Goal: Task Accomplishment & Management: Manage account settings

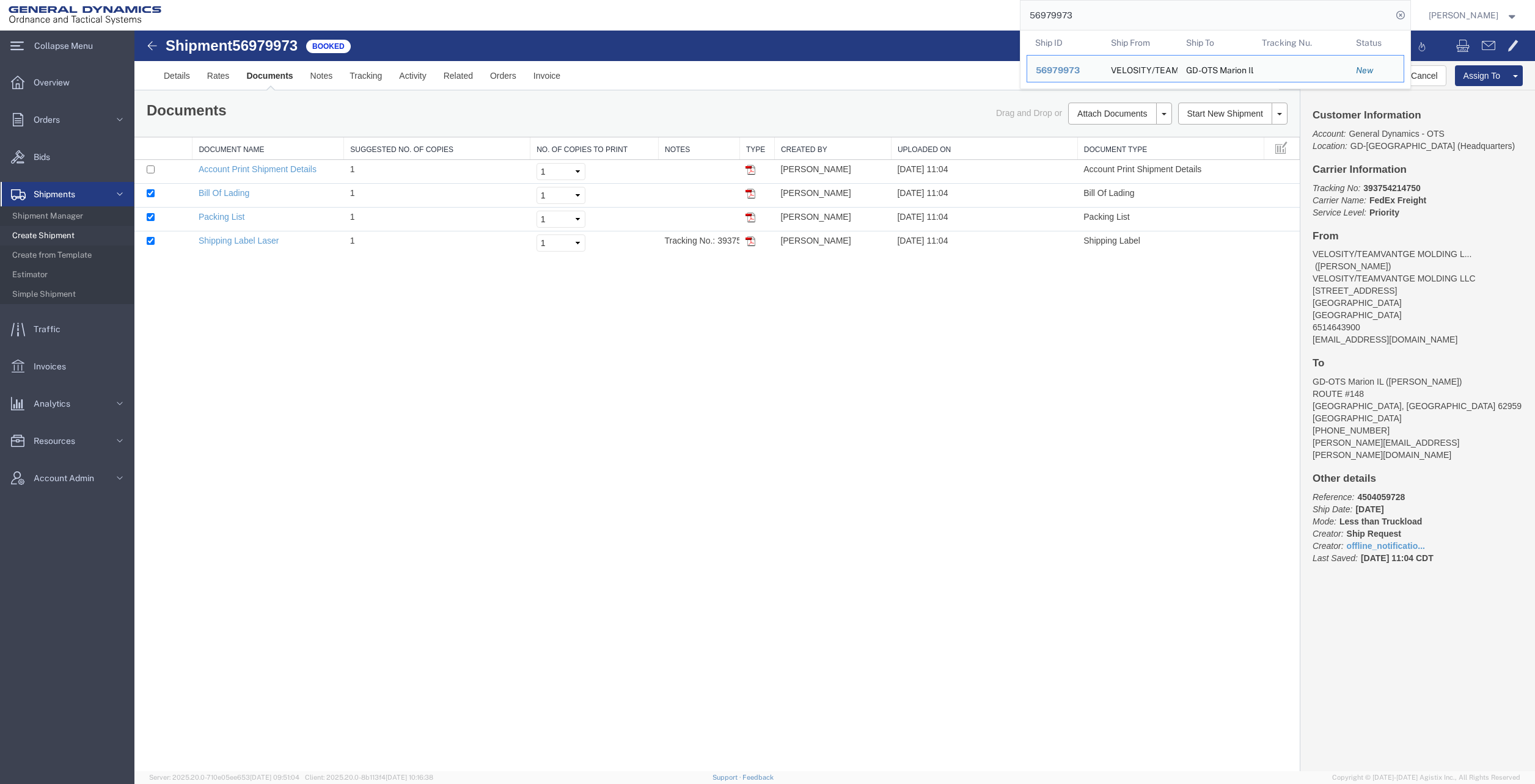
drag, startPoint x: 1081, startPoint y: 12, endPoint x: 994, endPoint y: 15, distance: 87.1
click at [994, 15] on div "56979973 Ship ID Ship From Ship To Tracking Nu. Status Ship ID 56979973 Ship Fr…" at bounding box center [790, 15] width 1241 height 31
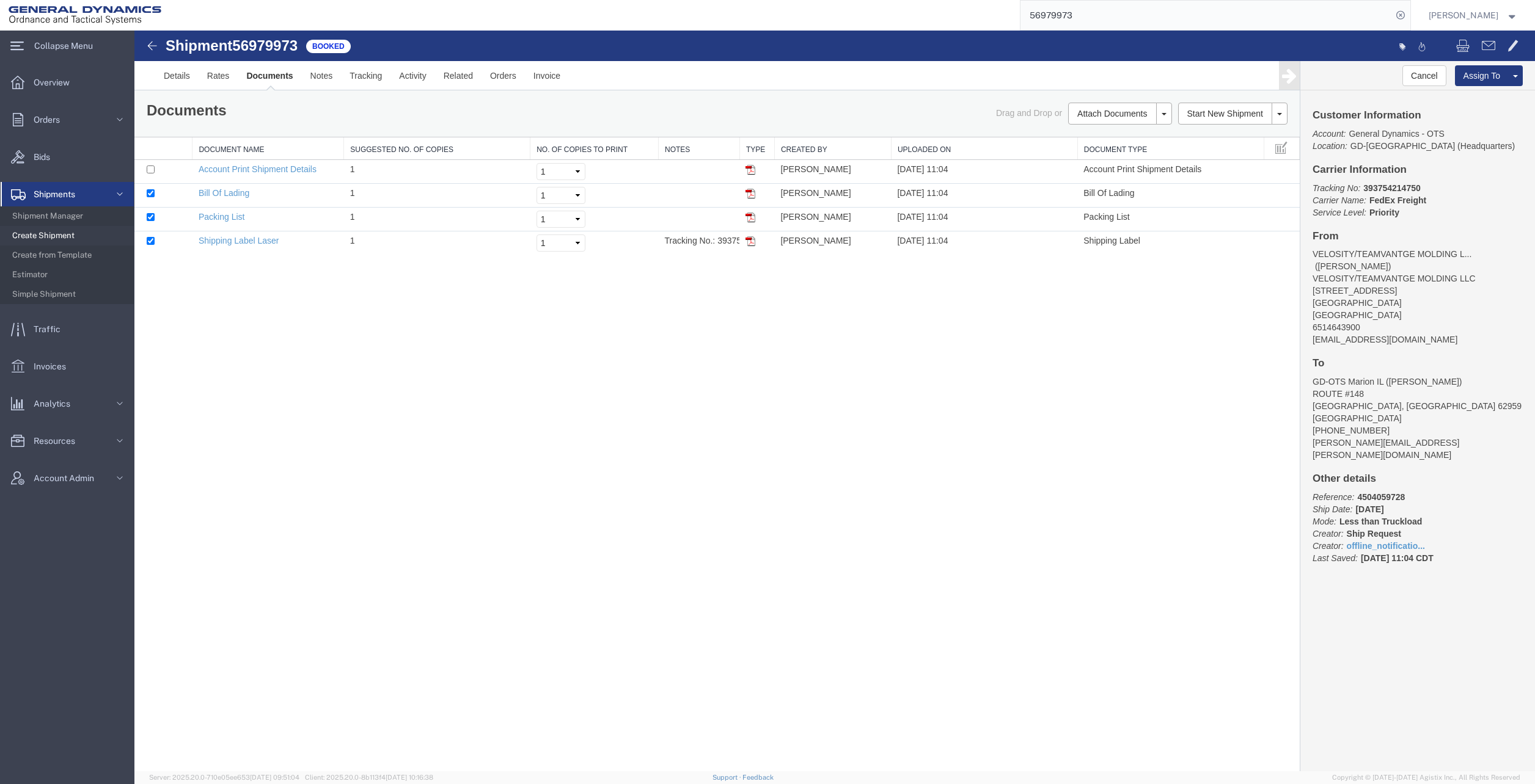
paste input "84356"
type input "56984356"
click at [1409, 13] on icon at bounding box center [1401, 15] width 17 height 17
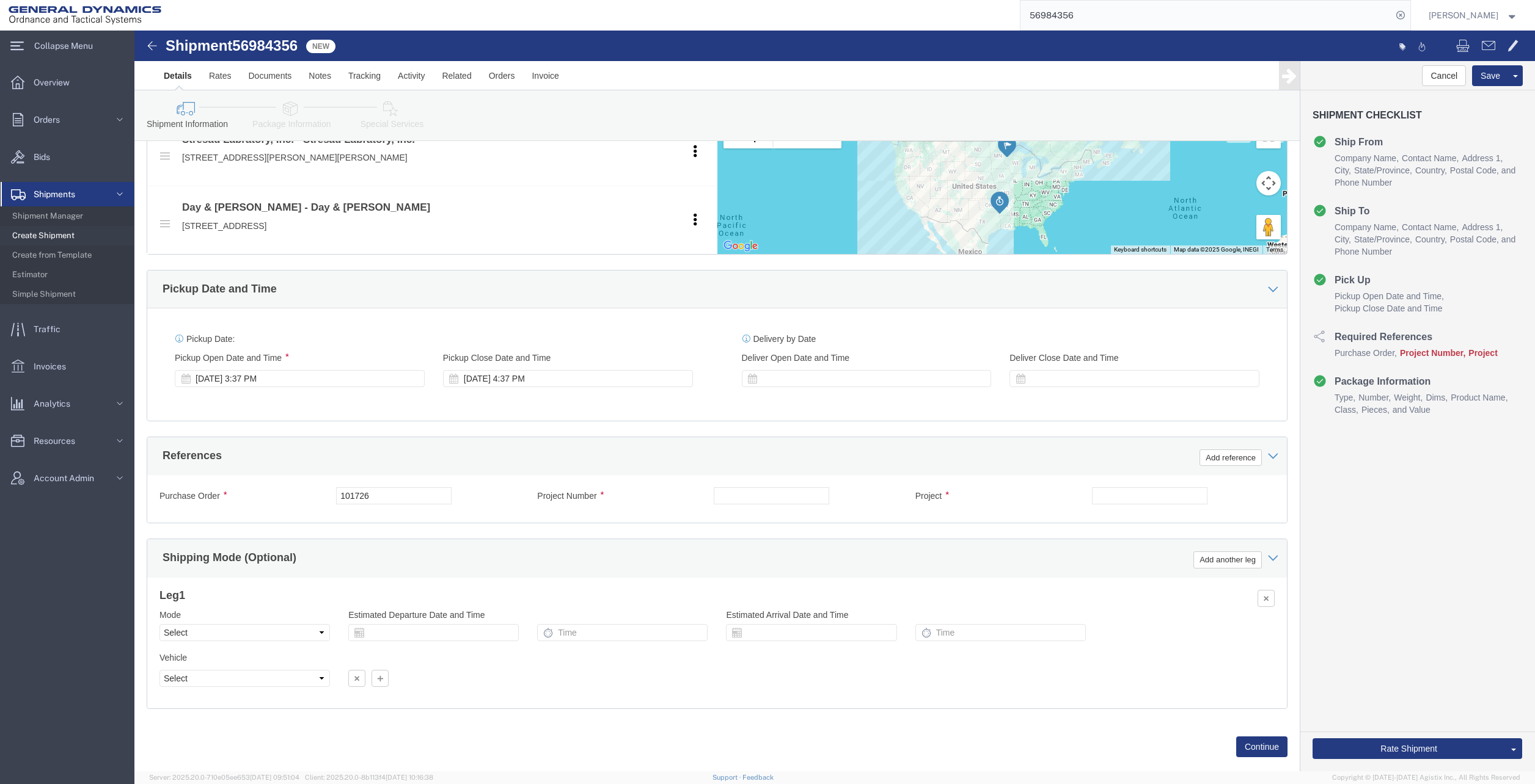
scroll to position [489, 0]
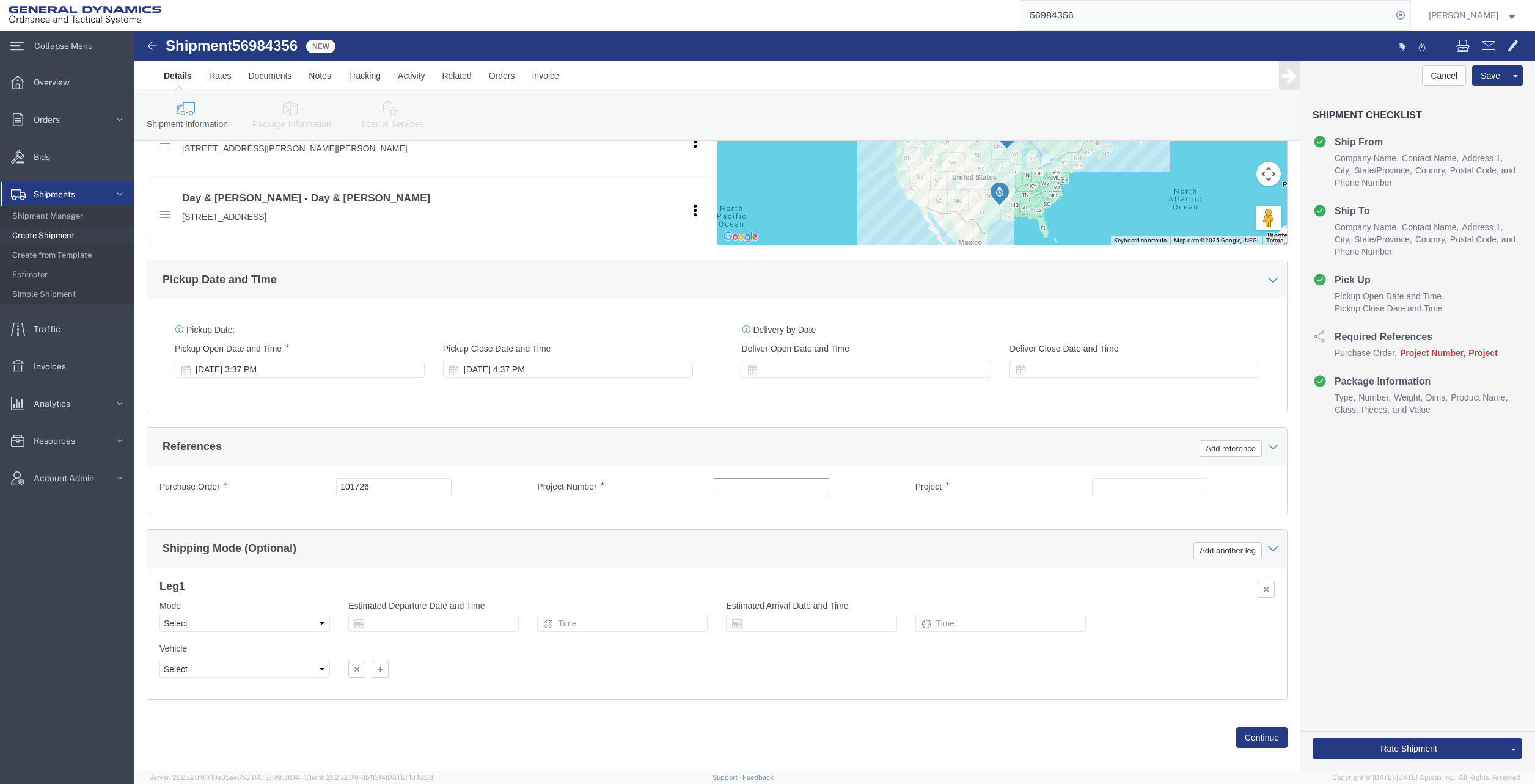
click input "text"
type input "NA"
click input "text"
type input "n"
type input "NA"
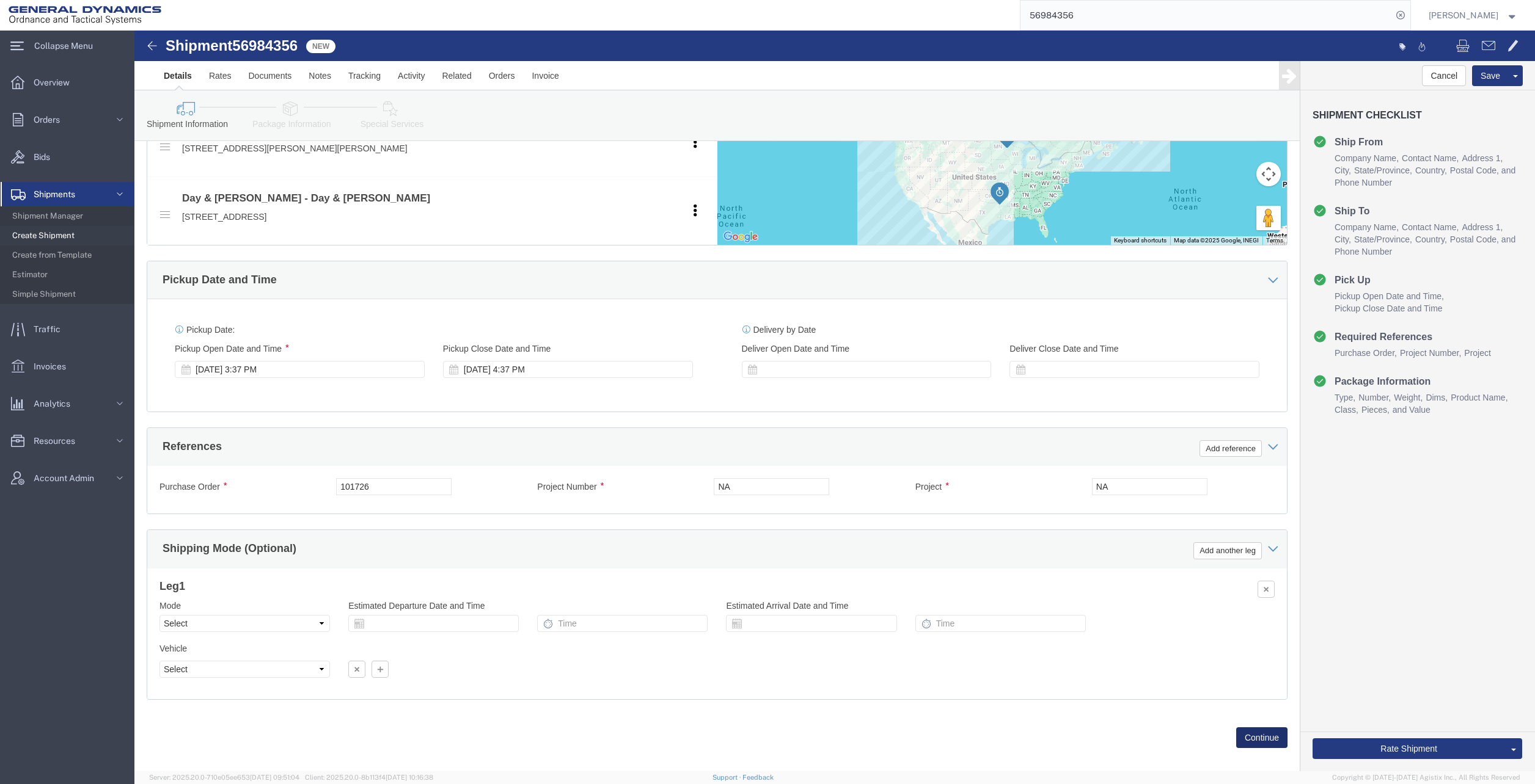
click button "Continue"
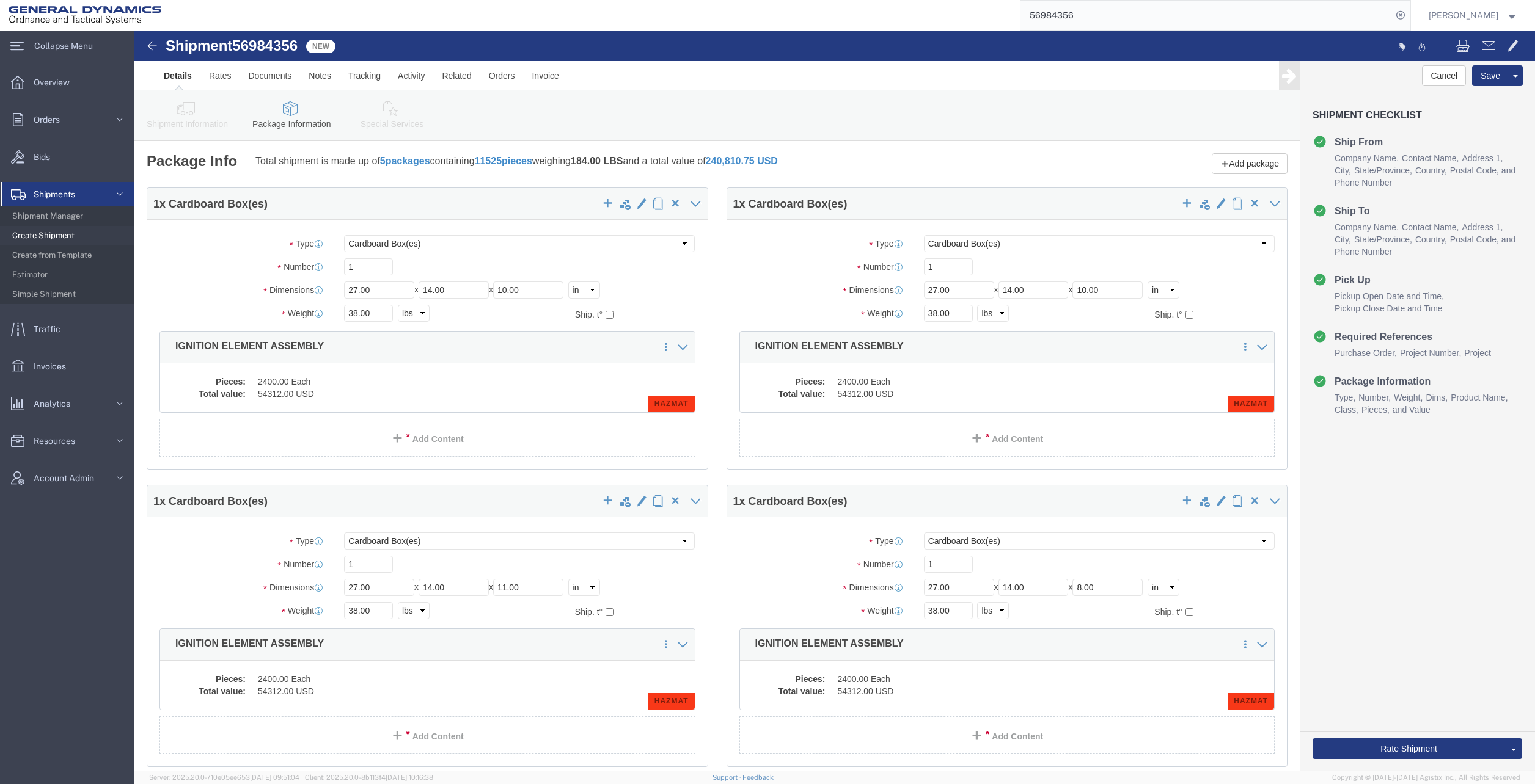
click dd "2400.00 Each"
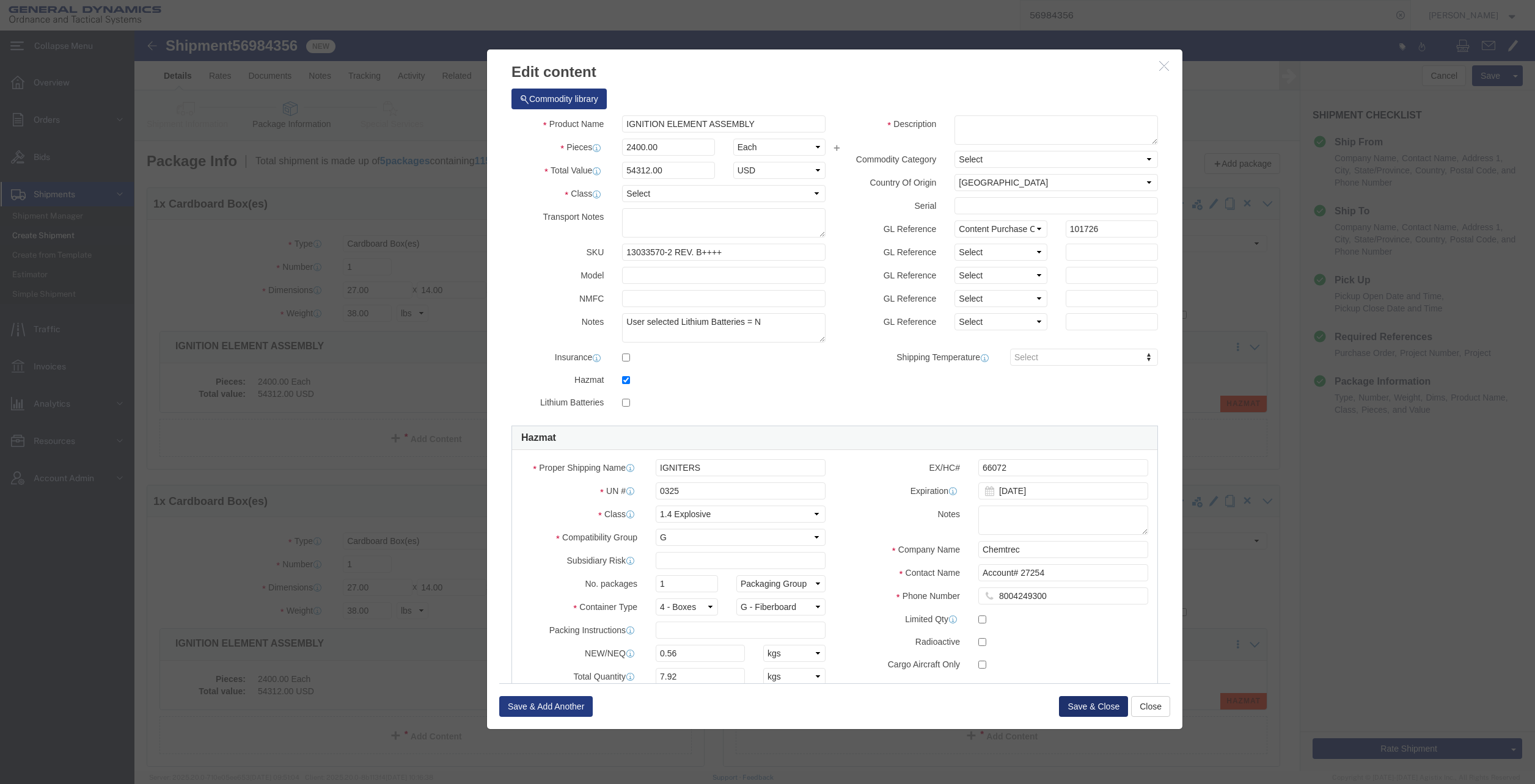
click button "Save & Close"
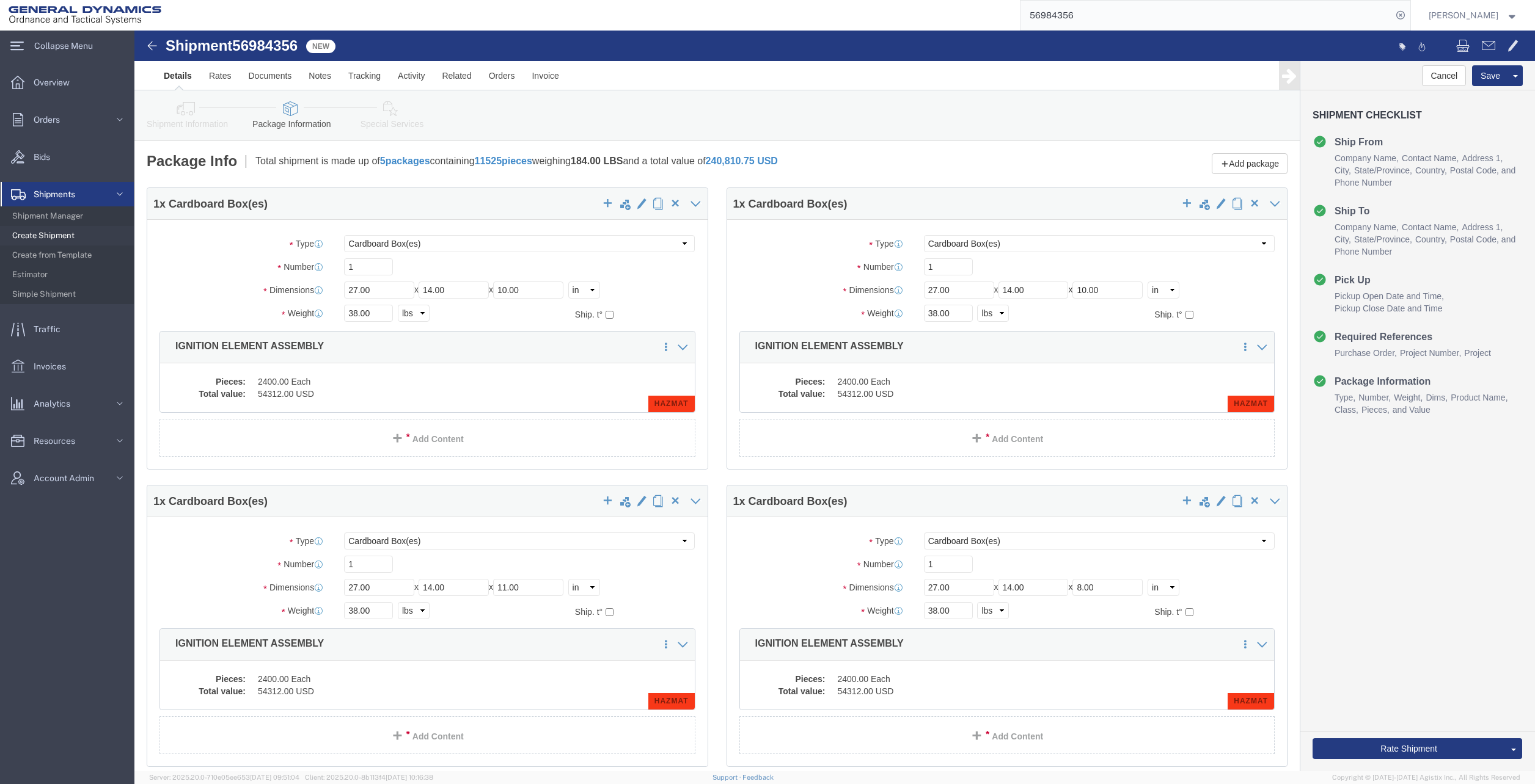
click icon
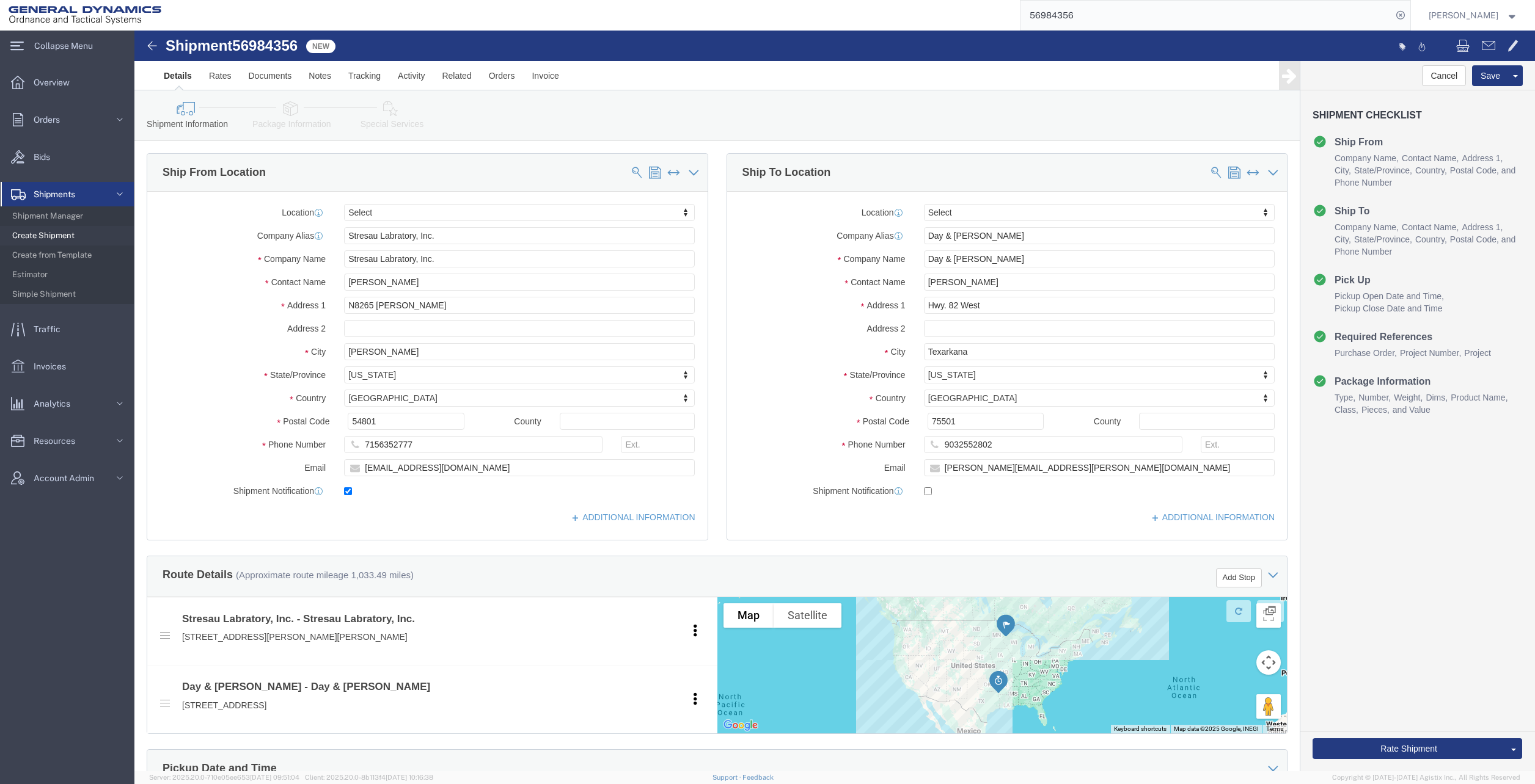
click at [76, 221] on span "Shipment Manager" at bounding box center [69, 217] width 113 height 25
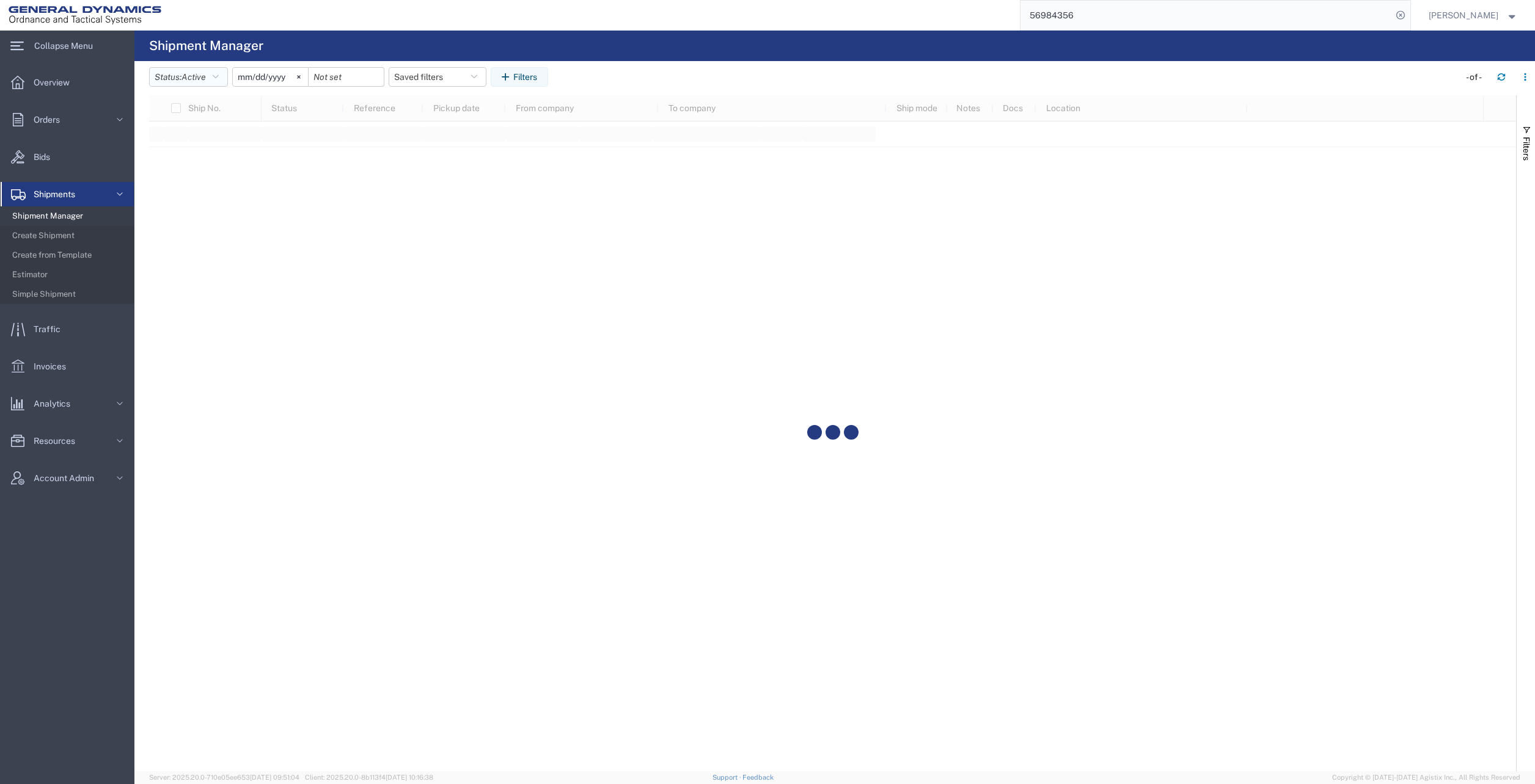
click at [224, 78] on button "Status: Active" at bounding box center [188, 77] width 79 height 20
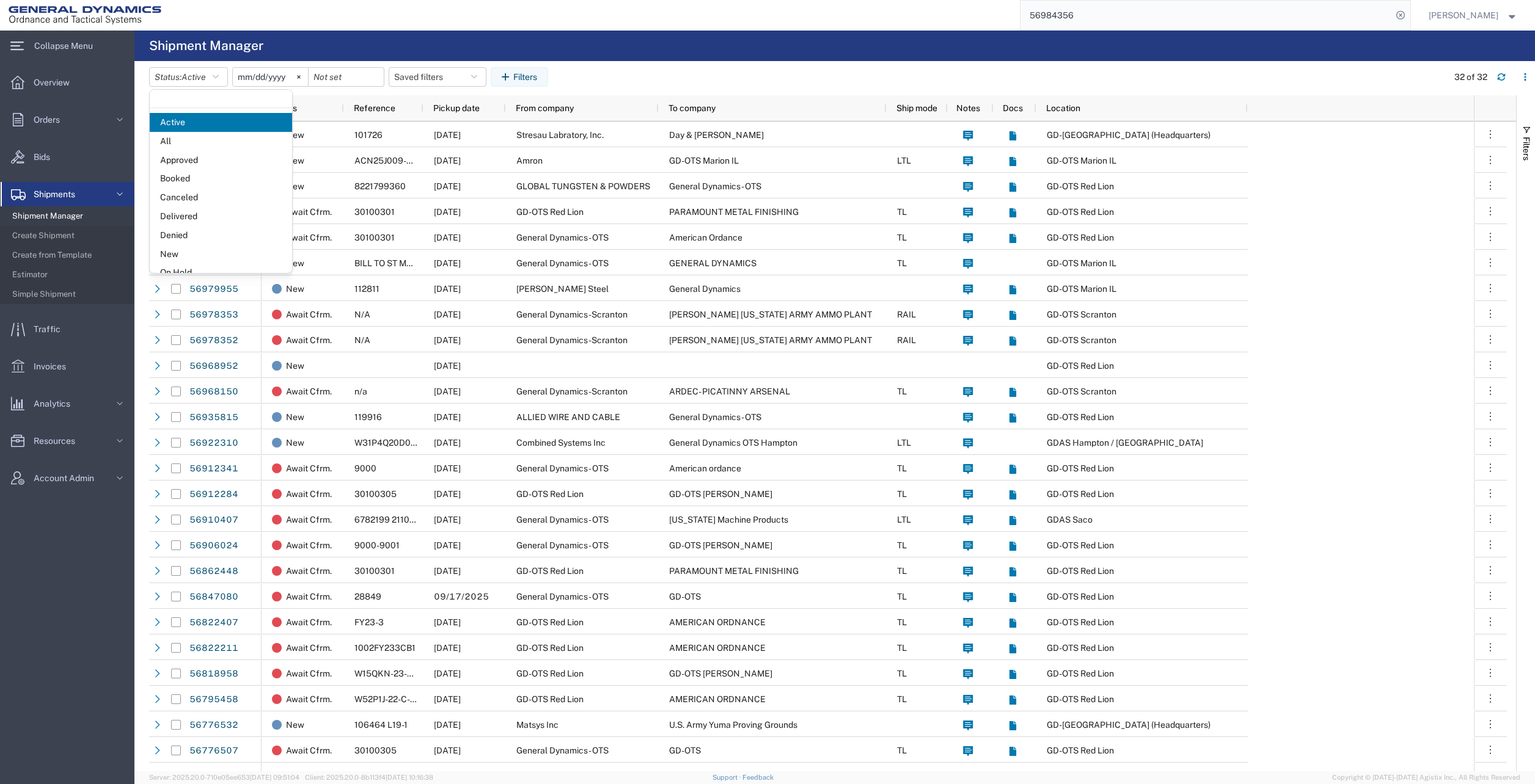
click at [196, 139] on span "All" at bounding box center [221, 141] width 143 height 19
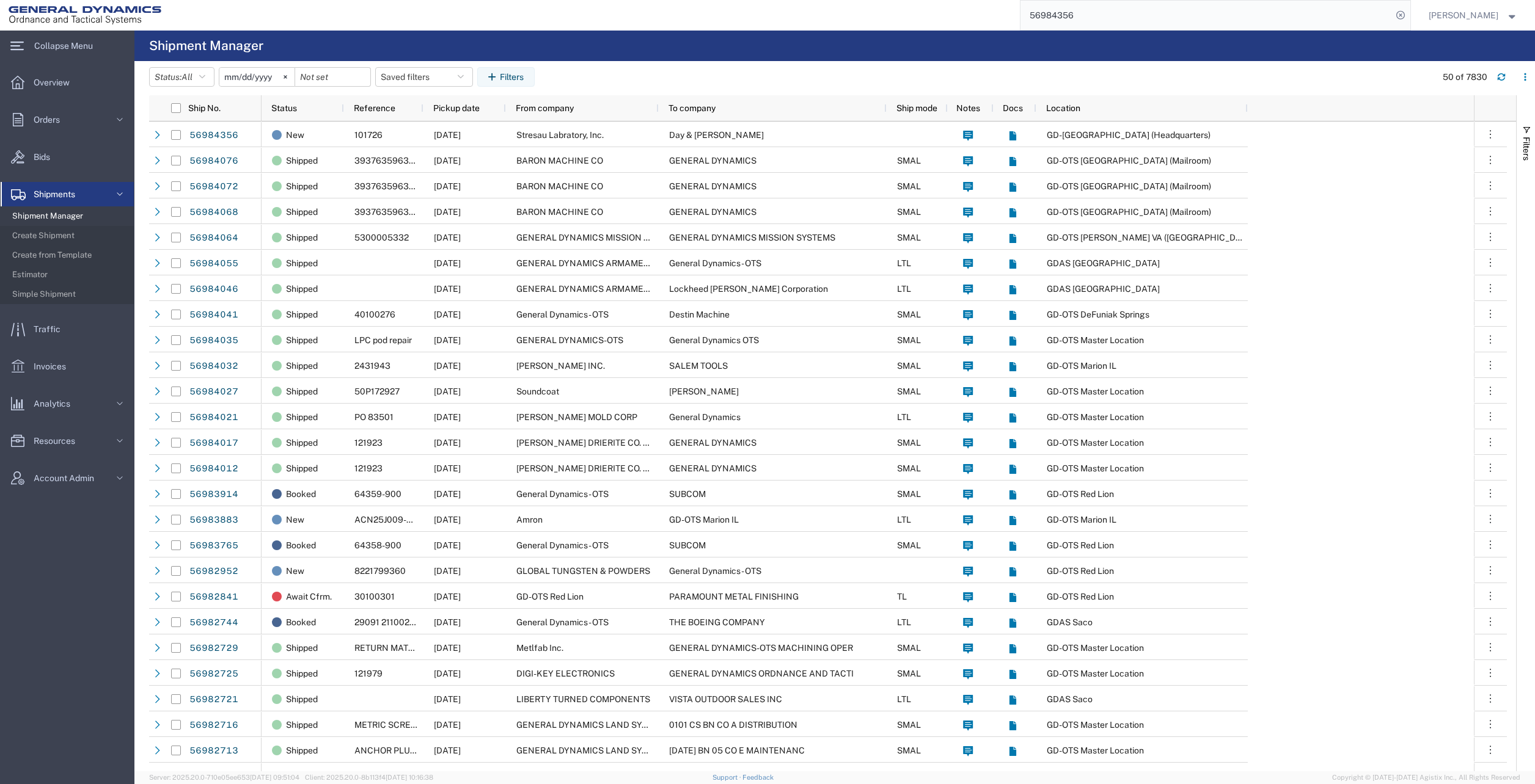
click at [524, 78] on button "Filters" at bounding box center [506, 77] width 57 height 20
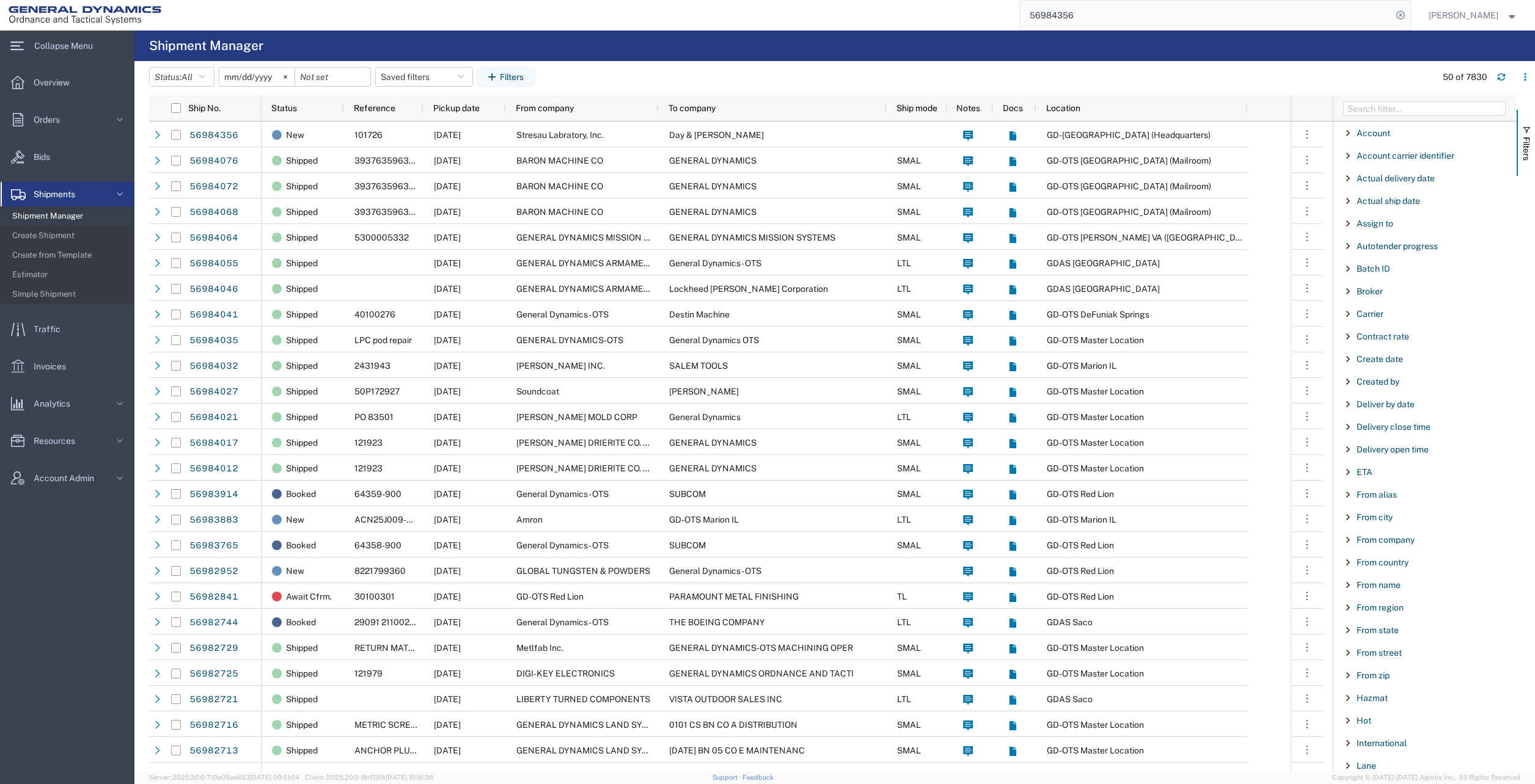
click at [1394, 541] on span "From company" at bounding box center [1385, 539] width 58 height 10
click at [1395, 589] on input "Filter Value" at bounding box center [1430, 591] width 160 height 15
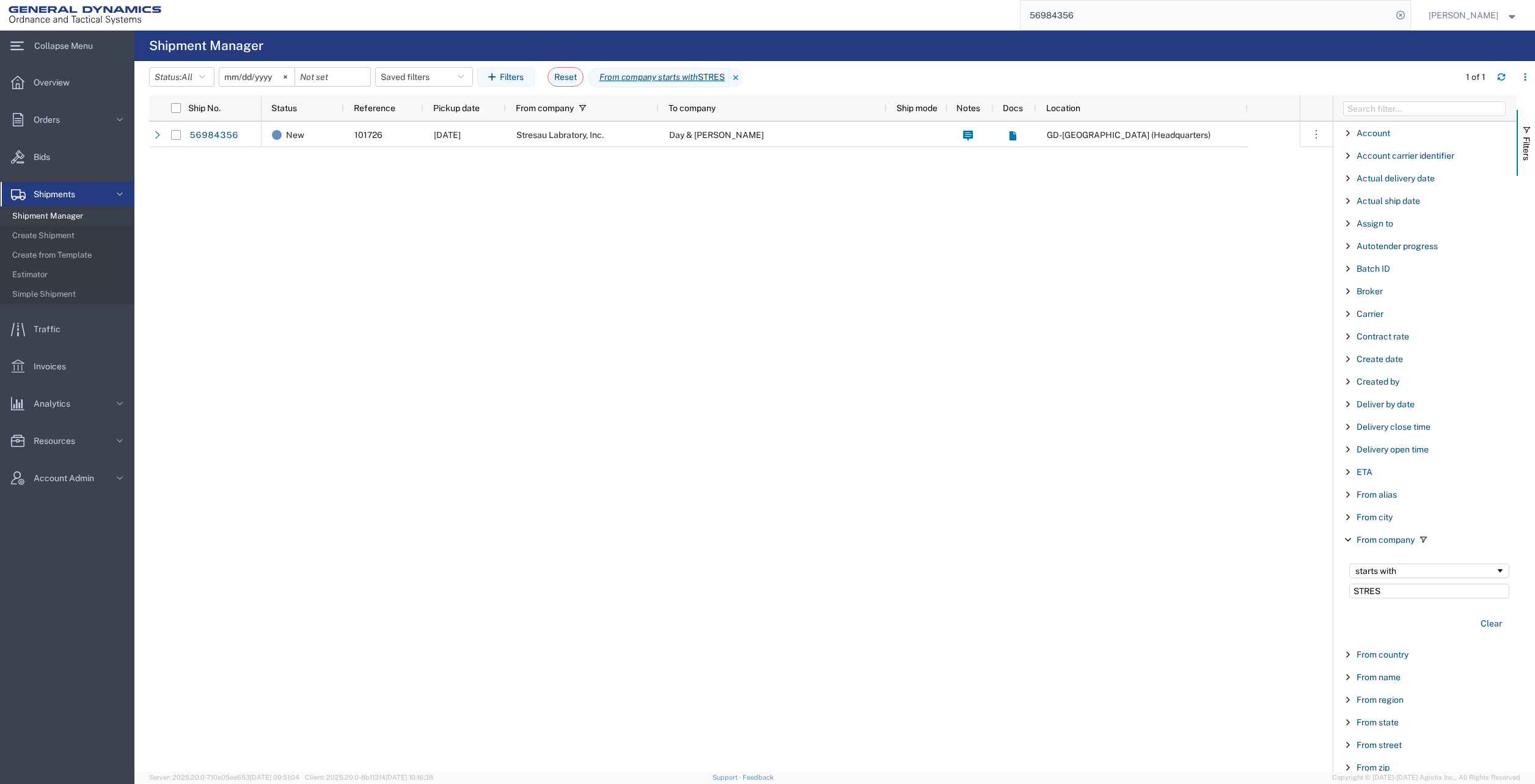
type input "STRES"
click at [265, 74] on input "[DATE]" at bounding box center [256, 77] width 75 height 18
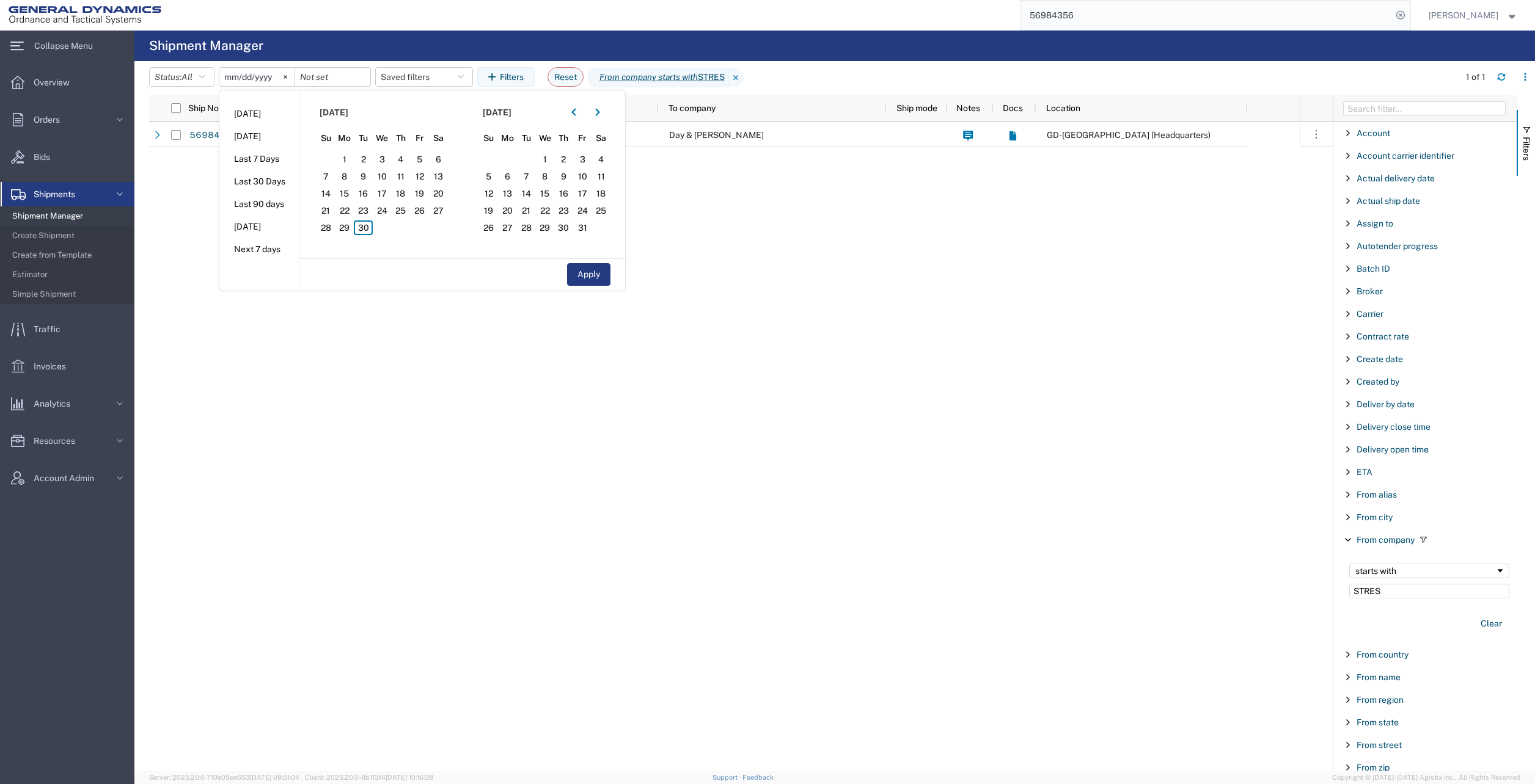
click at [583, 111] on button "button" at bounding box center [574, 113] width 20 height 20
click at [335, 160] on span "1" at bounding box center [325, 159] width 19 height 15
click at [602, 277] on button "Apply" at bounding box center [588, 275] width 44 height 23
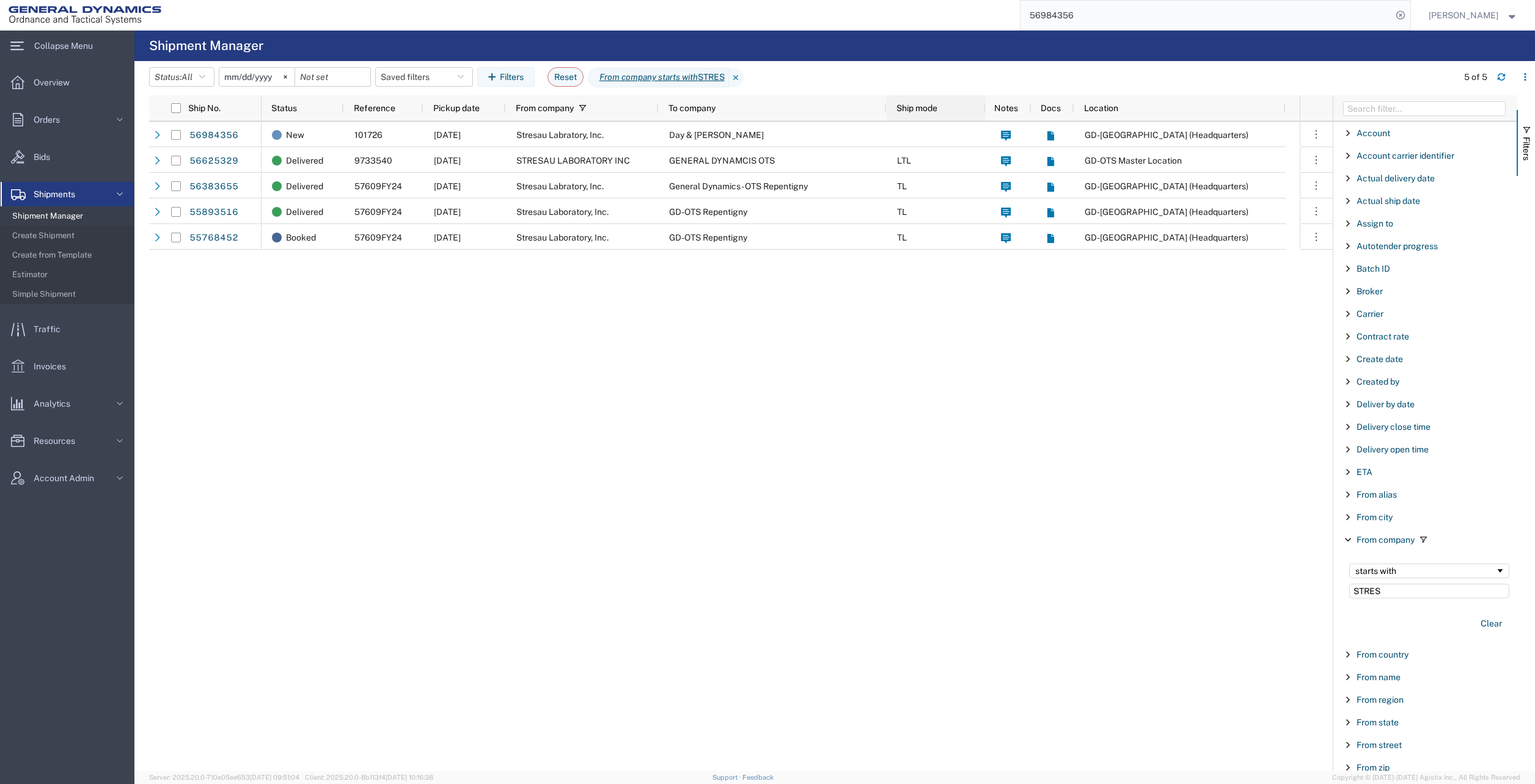
drag, startPoint x: 946, startPoint y: 111, endPoint x: 984, endPoint y: 107, distance: 38.2
click at [984, 107] on div at bounding box center [986, 107] width 5 height 25
click at [272, 79] on input "[DATE]" at bounding box center [256, 77] width 75 height 18
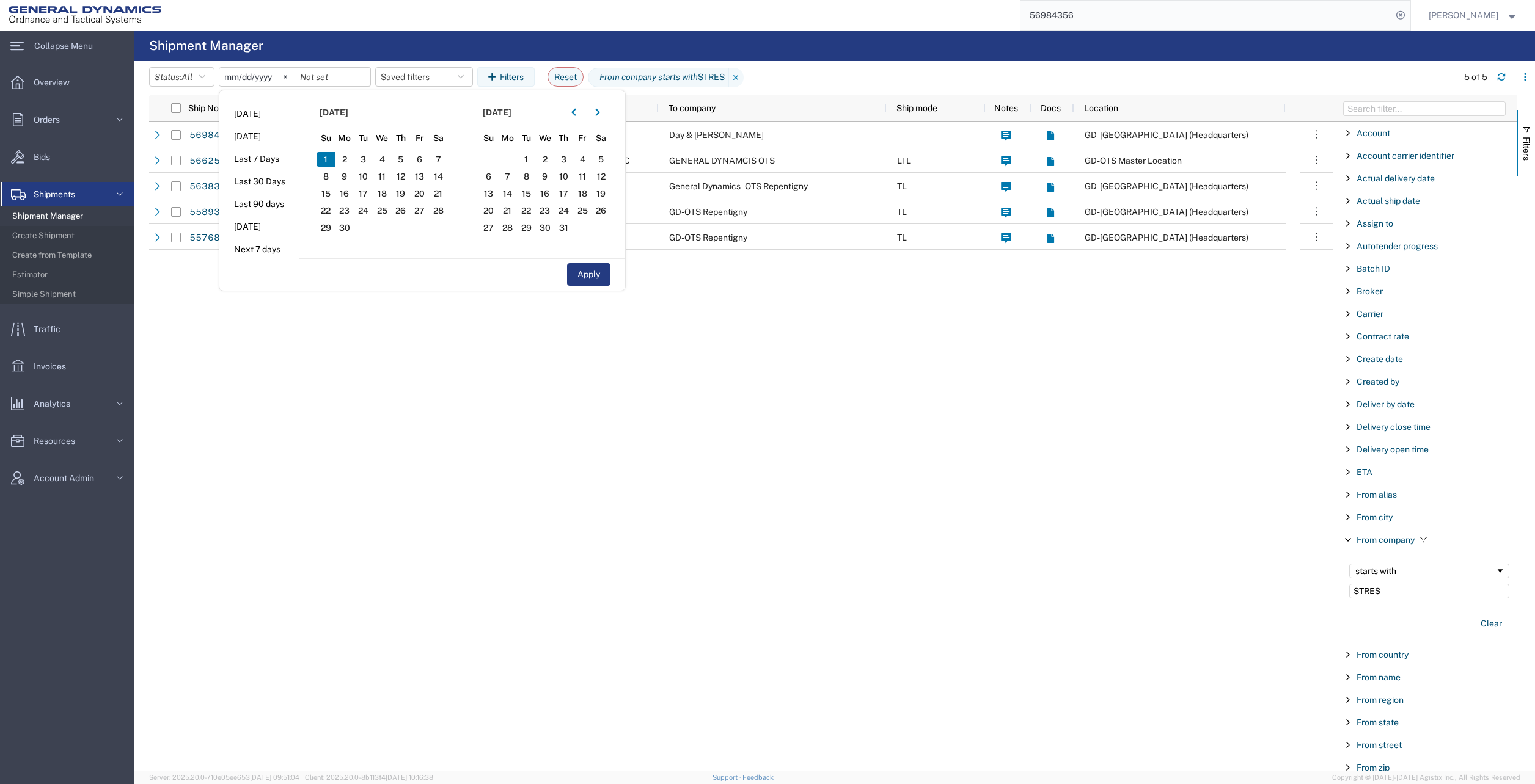
click at [575, 111] on icon "button" at bounding box center [574, 112] width 5 height 8
click at [363, 160] on span "1" at bounding box center [363, 159] width 19 height 15
click at [600, 277] on button "Apply" at bounding box center [588, 275] width 44 height 23
type input "[DATE]"
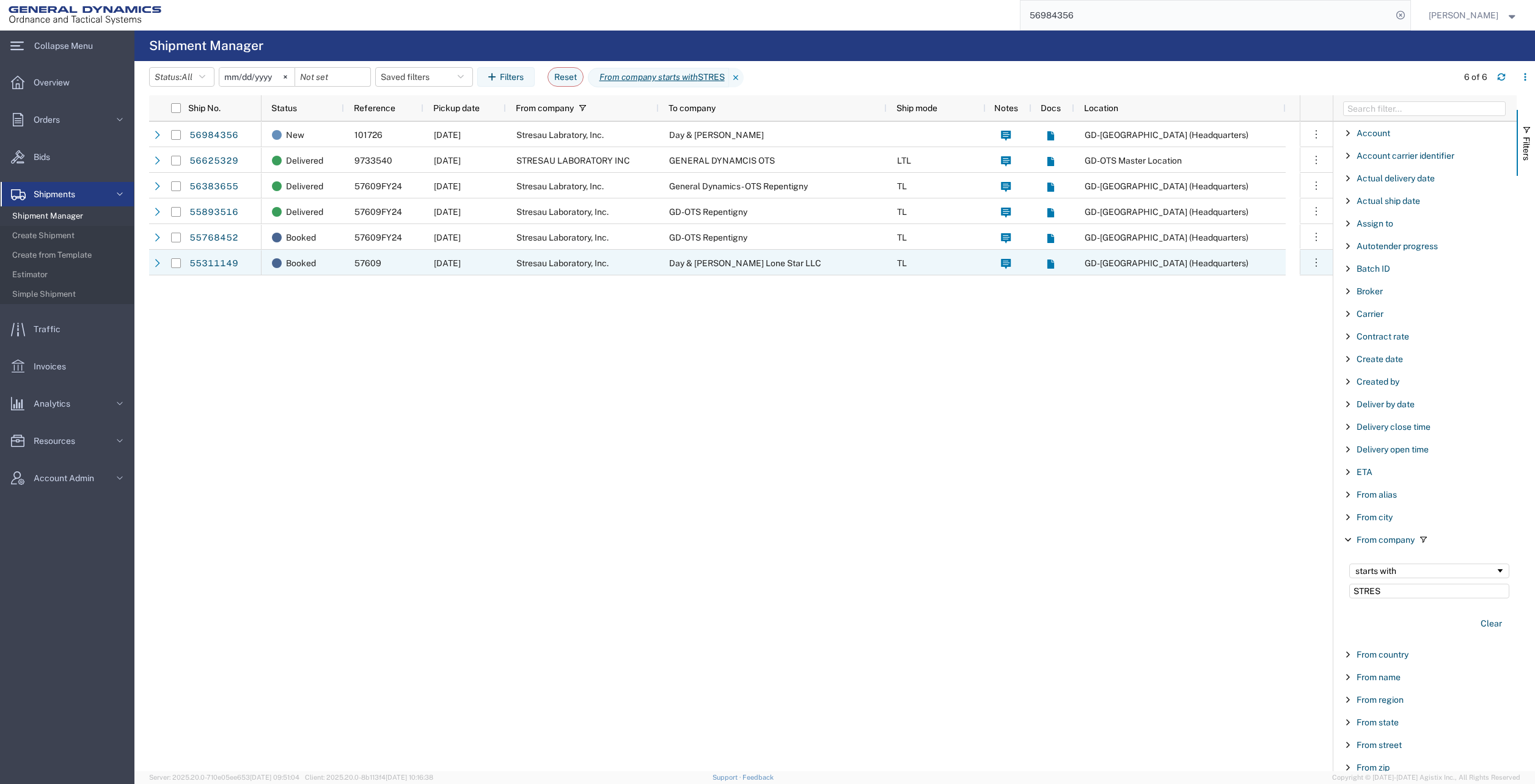
click at [217, 266] on link "55311149" at bounding box center [214, 264] width 50 height 20
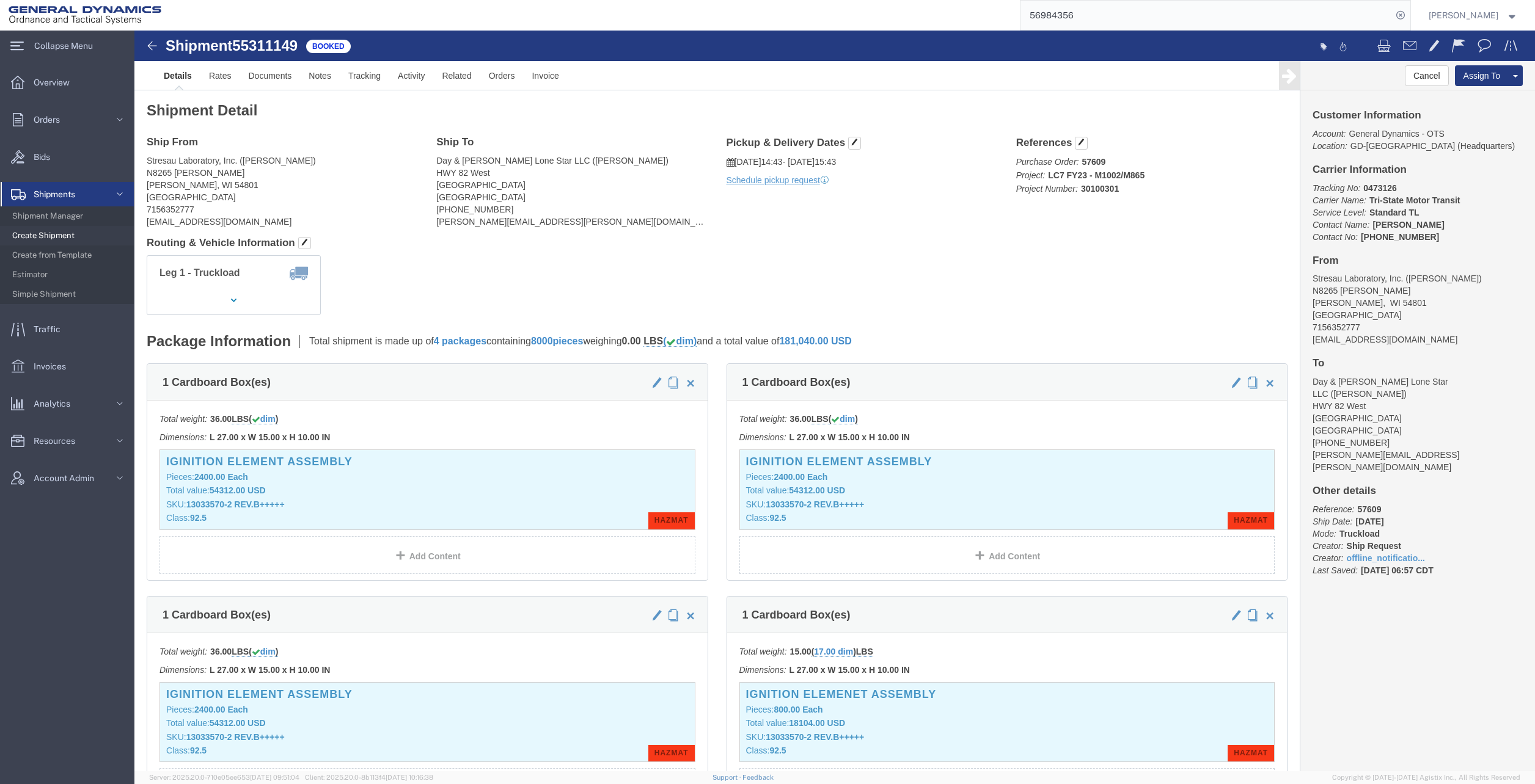
click at [1264, 8] on input "56984356" at bounding box center [1206, 15] width 372 height 29
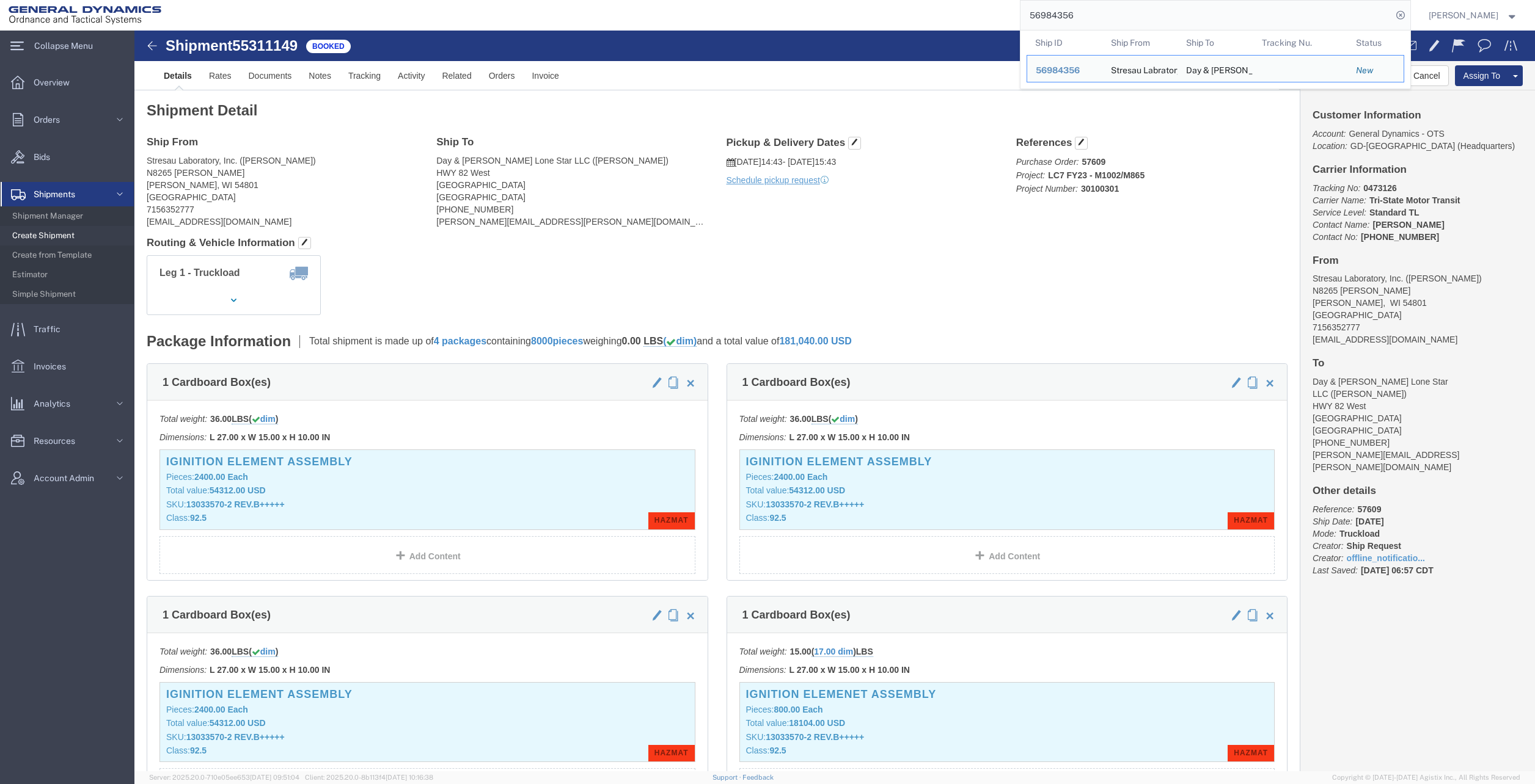
click at [1080, 68] on span "56984356" at bounding box center [1058, 70] width 44 height 10
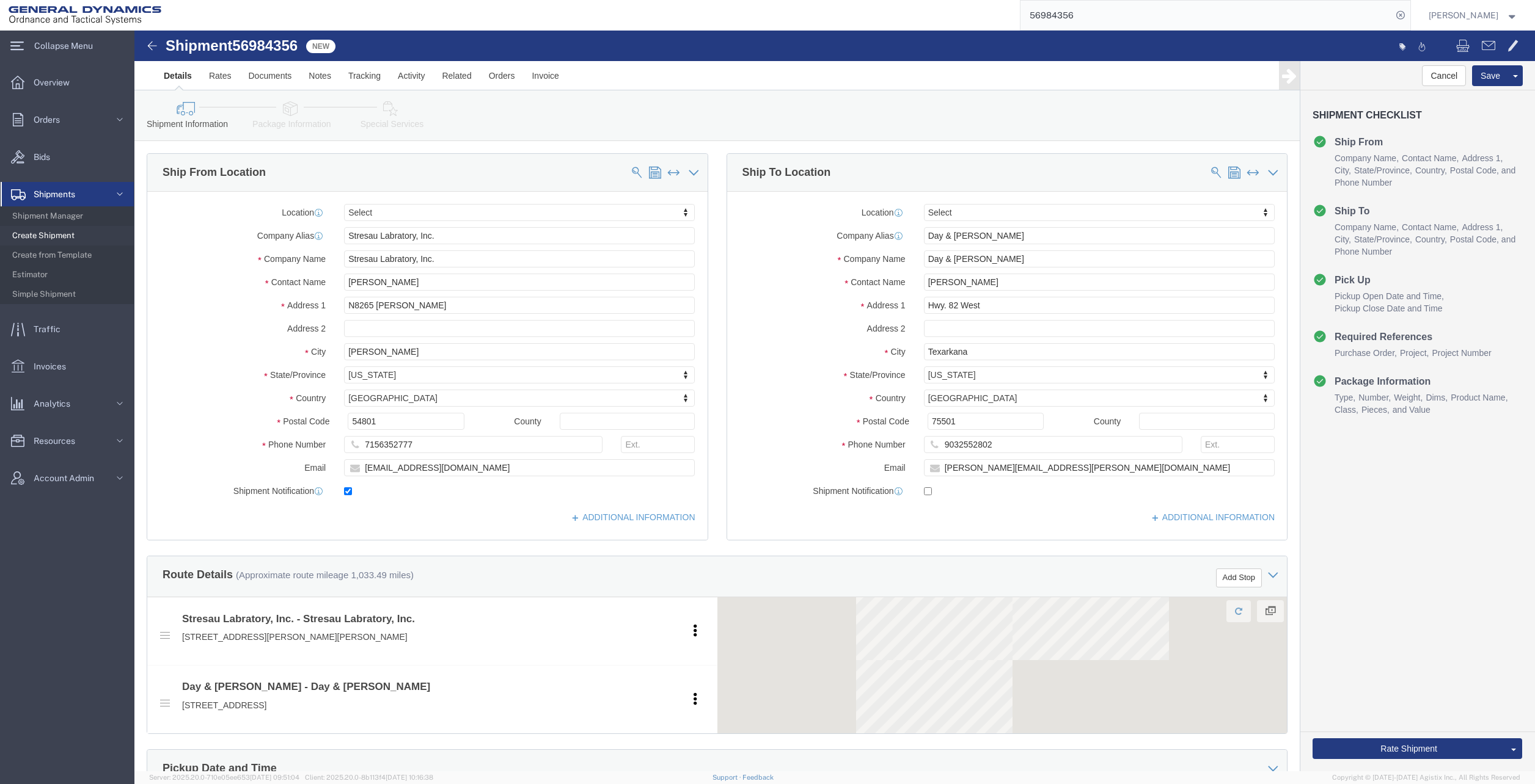
select select
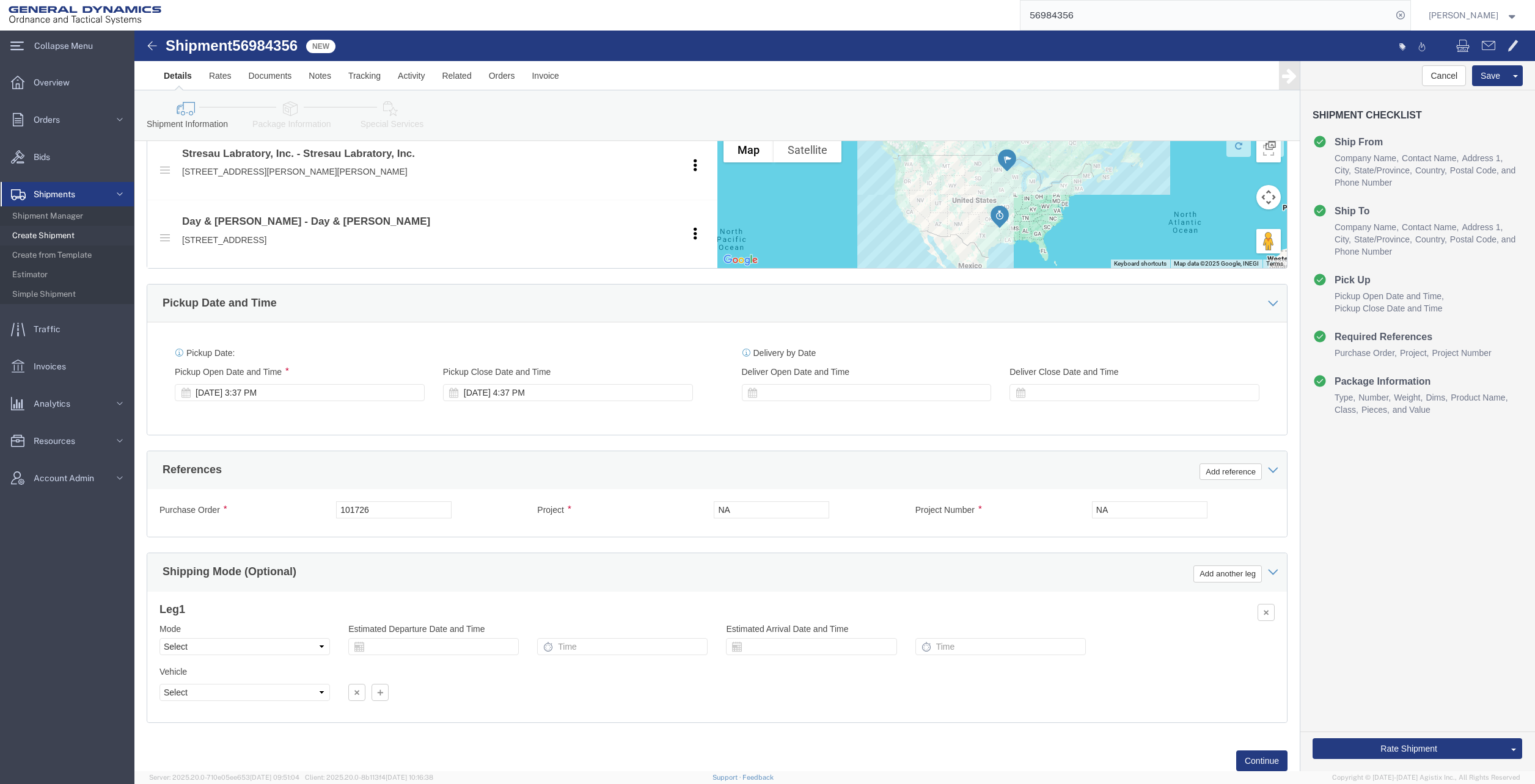
scroll to position [489, 0]
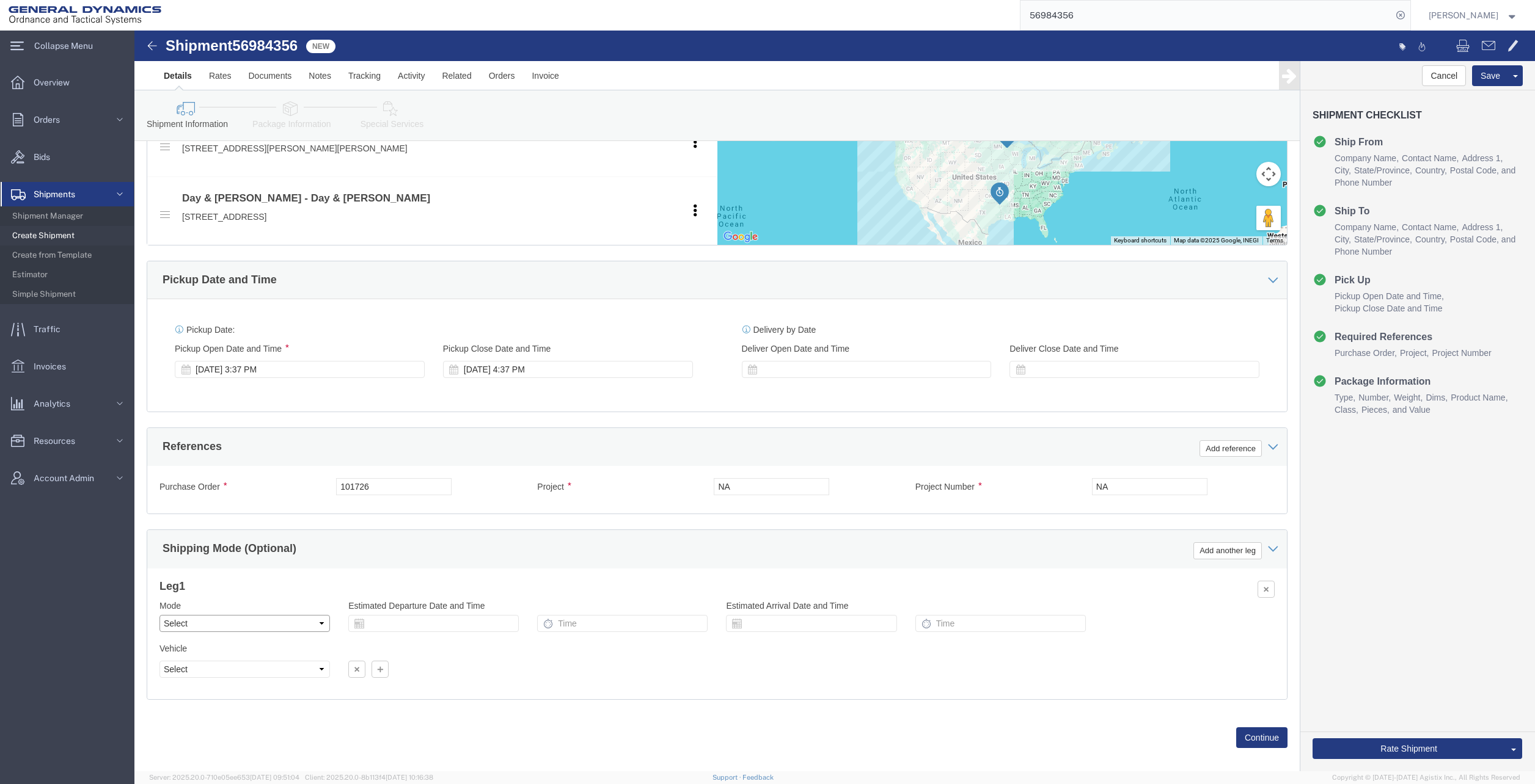
click select "Select Air Less than Truckload Multi-Leg Ocean Freight Rail Small Parcel Truckl…"
select select "TL"
click select "Select Air Less than Truckload Multi-Leg Ocean Freight Rail Small Parcel Truckl…"
click button "Continue"
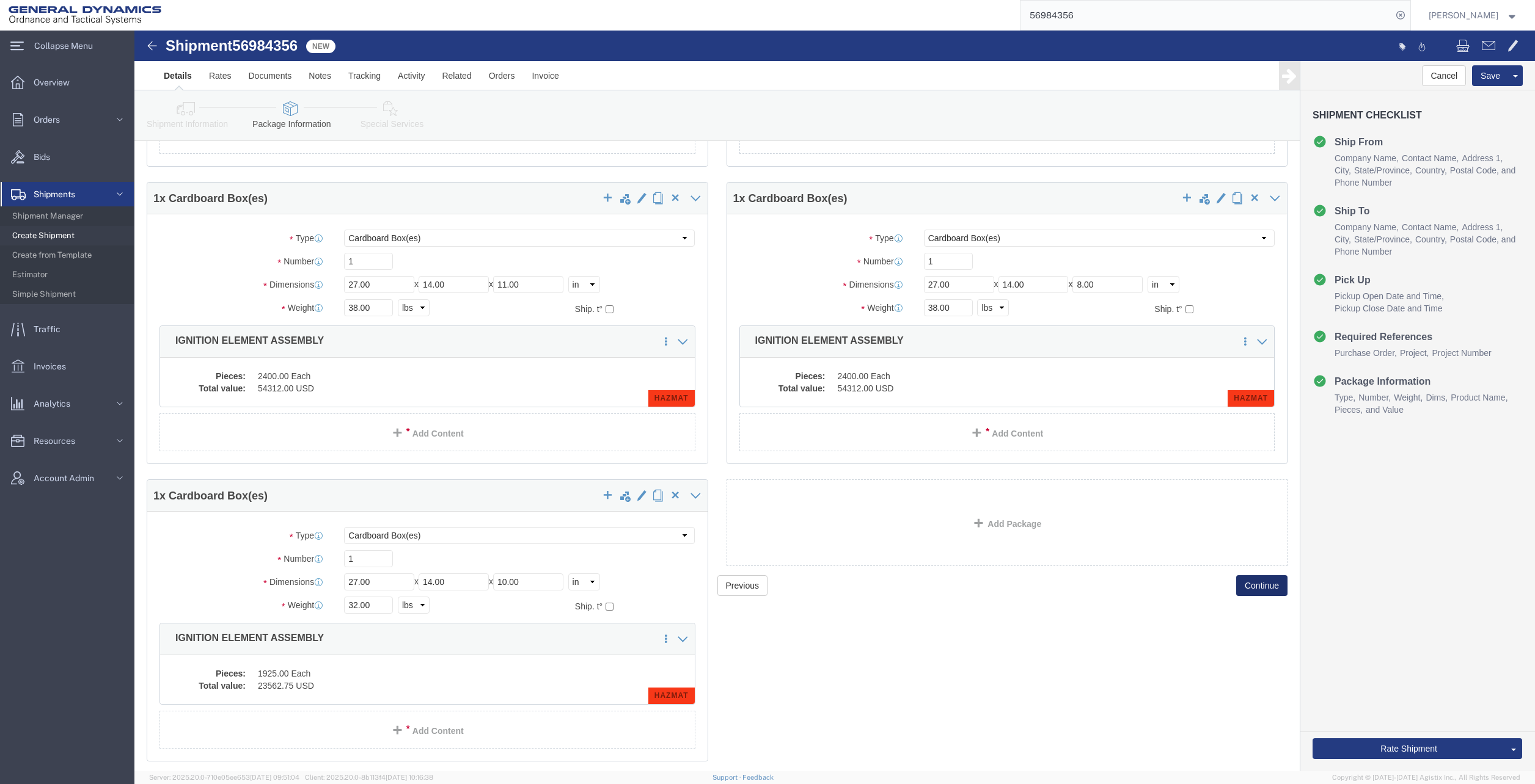
scroll to position [305, 0]
click button "Rate Shipment"
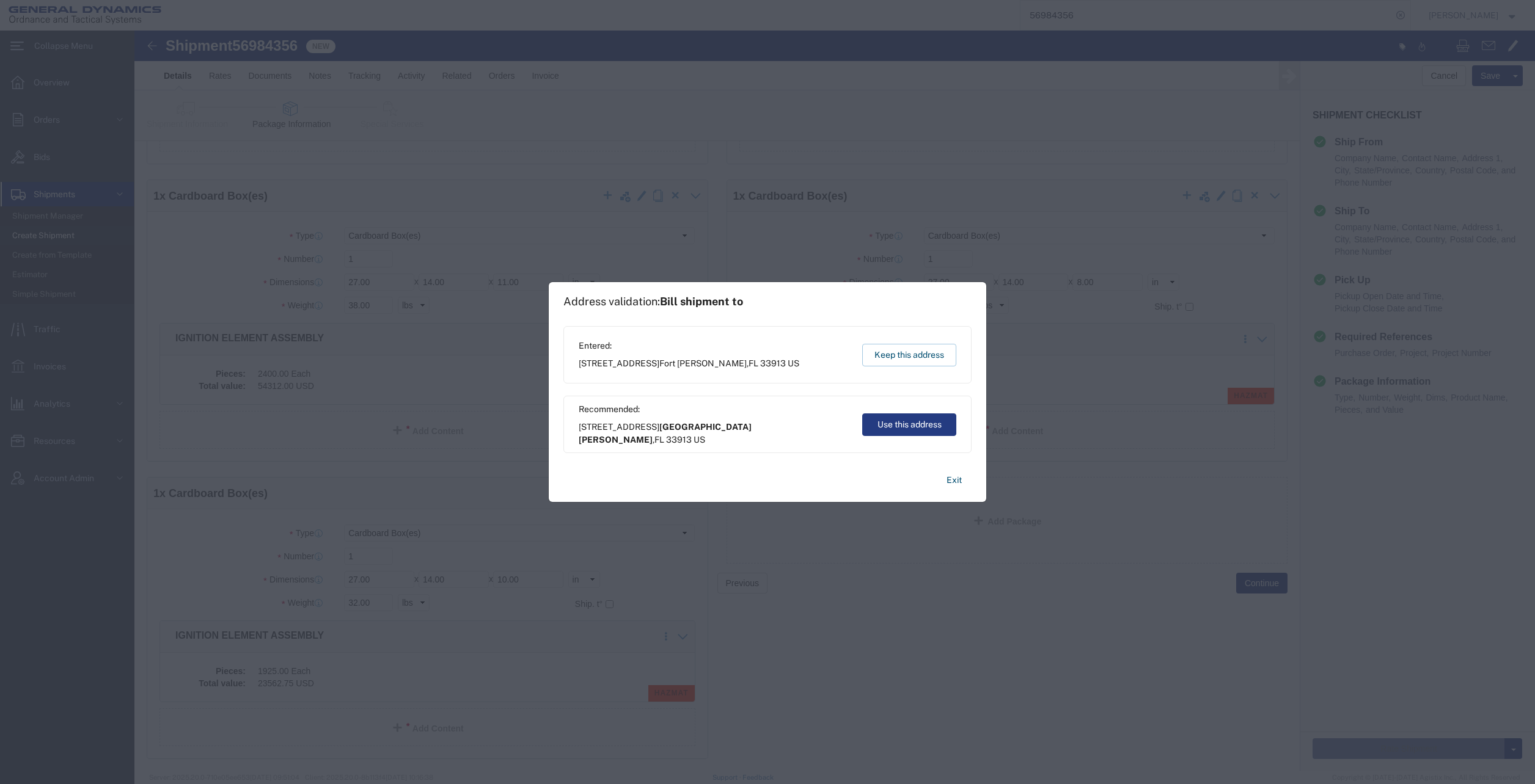
click at [885, 355] on button "Keep this address" at bounding box center [909, 355] width 94 height 23
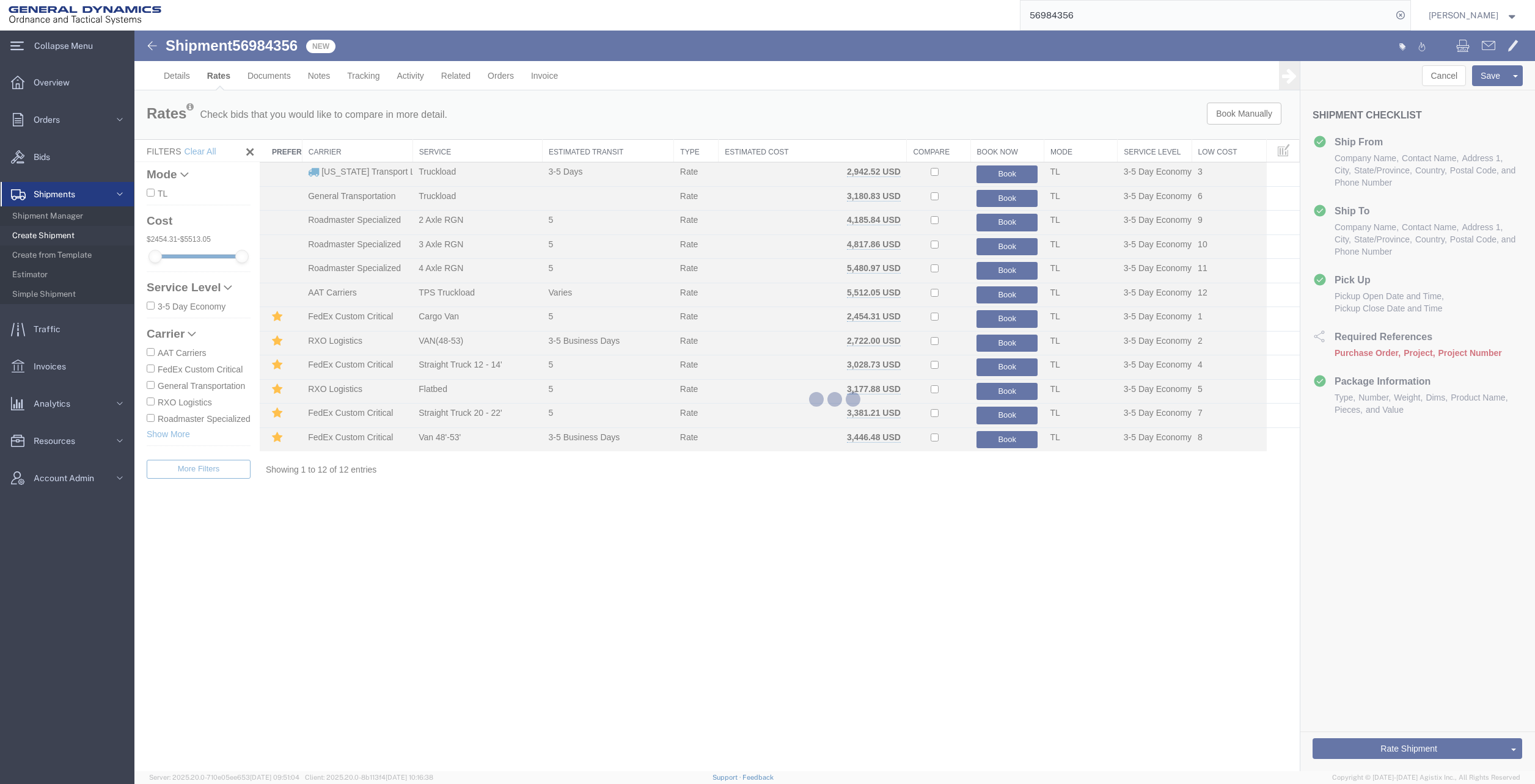
scroll to position [0, 0]
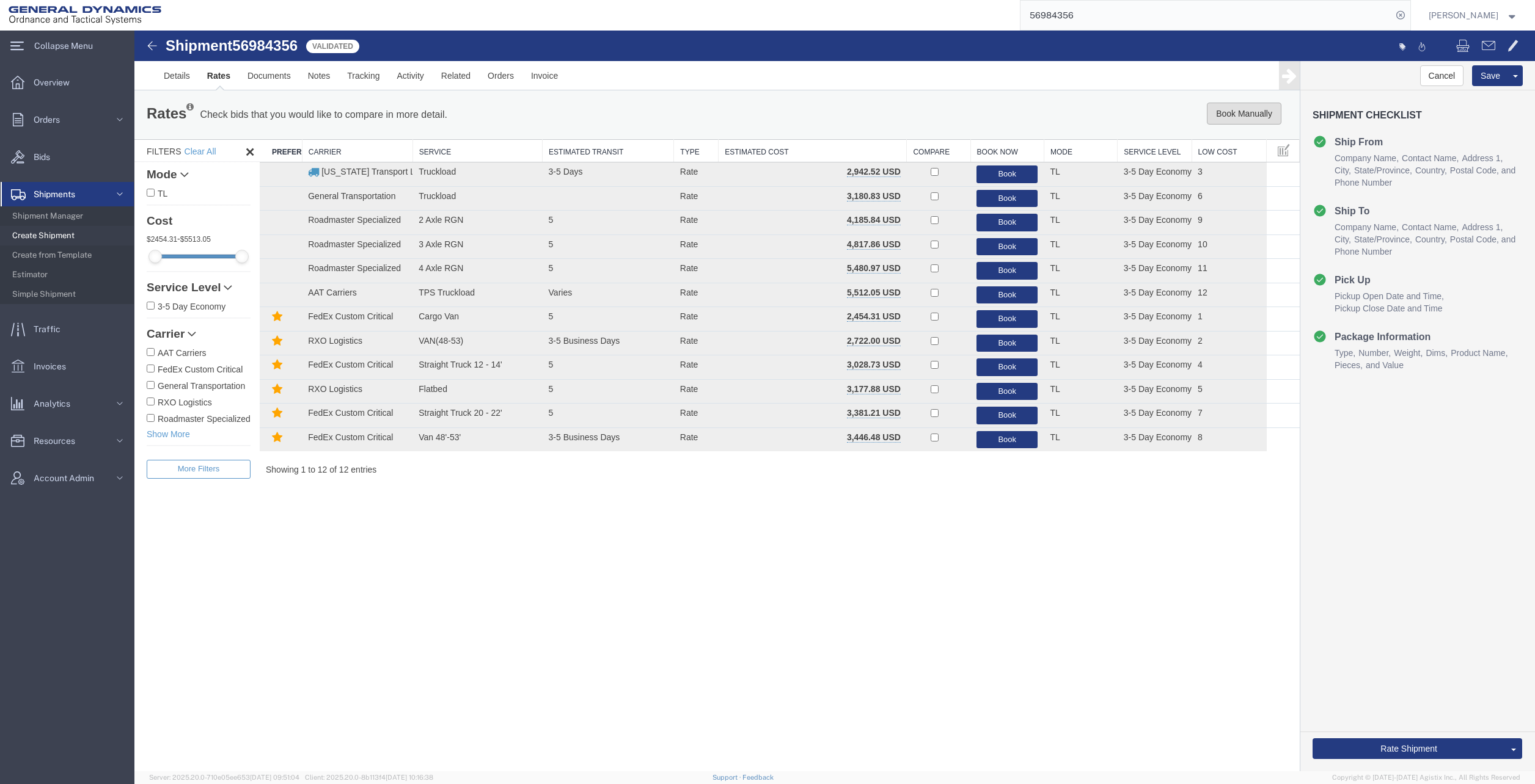
click at [1233, 116] on button "Book Manually" at bounding box center [1244, 114] width 75 height 22
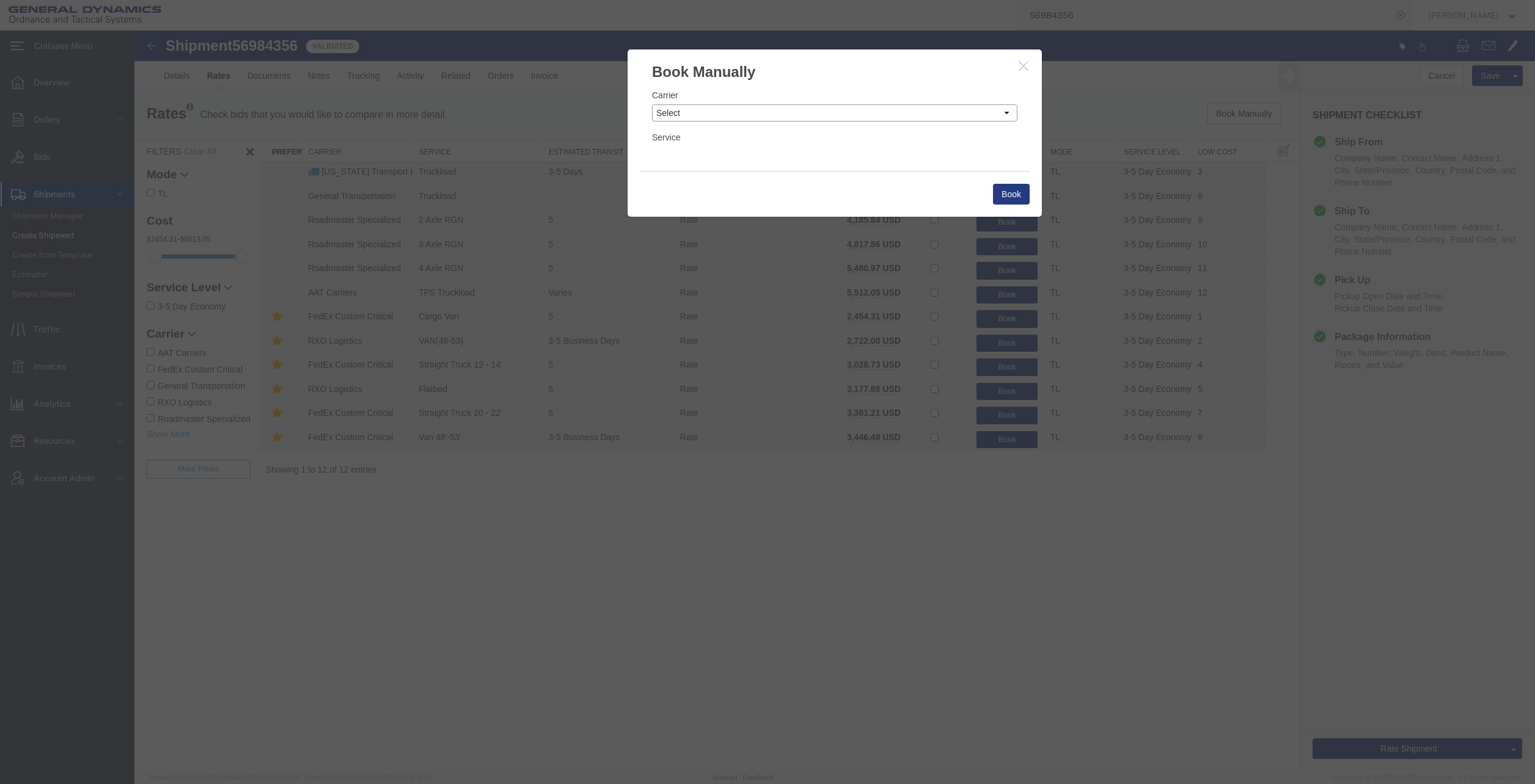
click at [782, 114] on select "Select Add New Carrier (and default service) AAT Carriers AATCO Adcom / Radiant…" at bounding box center [835, 113] width 365 height 17
select select "147"
click at [652, 105] on select "Select Add New Carrier (and default service) AAT Carriers AATCO Adcom / Radiant…" at bounding box center [835, 113] width 365 height 17
click at [752, 154] on select "Select Hazmat/Explosive Drom Less than Truckload Non-Haz Drom Standard LTL 3-5 …" at bounding box center [835, 155] width 365 height 17
select select "1202"
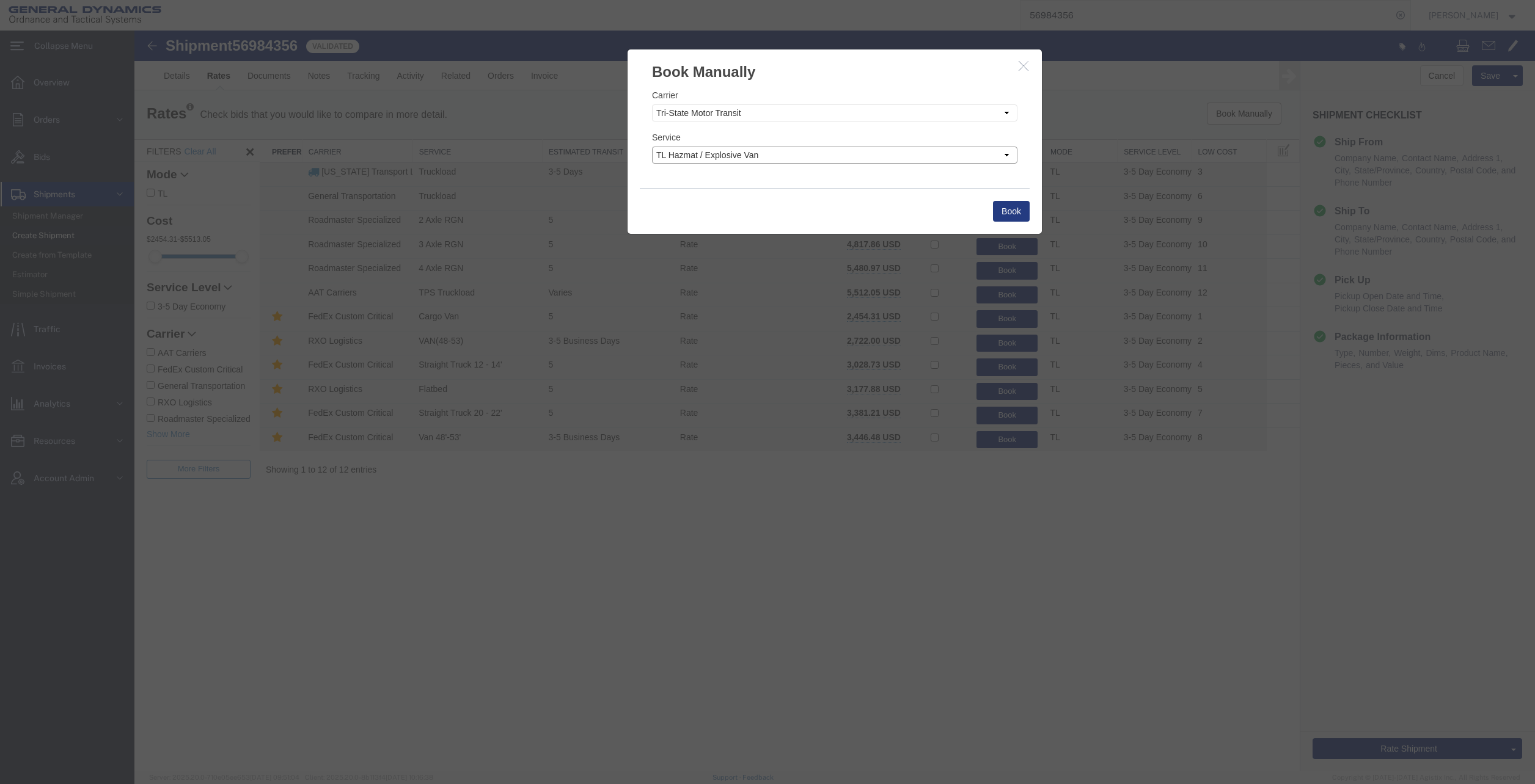
click at [652, 146] on select "Select Hazmat/Explosive Drom Less than Truckload Non-Haz Drom Standard LTL 3-5 …" at bounding box center [835, 155] width 365 height 17
click at [971, 152] on select "Select Hazmat/Explosive Drom Less than Truckload Non-Haz Drom Standard LTL 3-5 …" at bounding box center [835, 155] width 365 height 17
click at [652, 146] on select "Select Hazmat/Explosive Drom Less than Truckload Non-Haz Drom Standard LTL 3-5 …" at bounding box center [835, 155] width 365 height 17
click at [1015, 208] on button "Book" at bounding box center [1012, 211] width 36 height 21
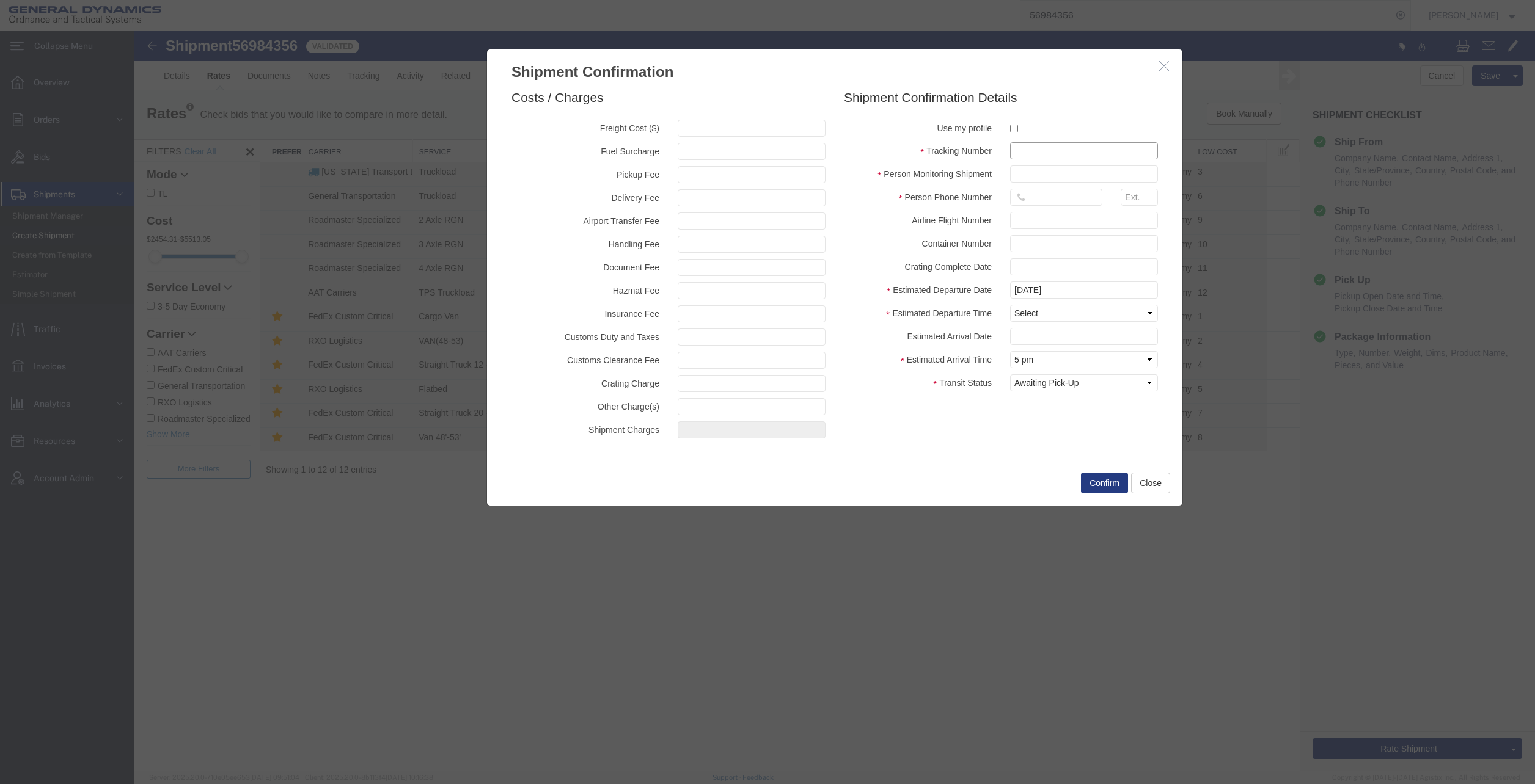
click at [1019, 152] on input "text" at bounding box center [1084, 151] width 148 height 17
type input "093025"
click at [1054, 182] on input "text" at bounding box center [1084, 174] width 148 height 17
type input "[PERSON_NAME]"
type input "6189939458"
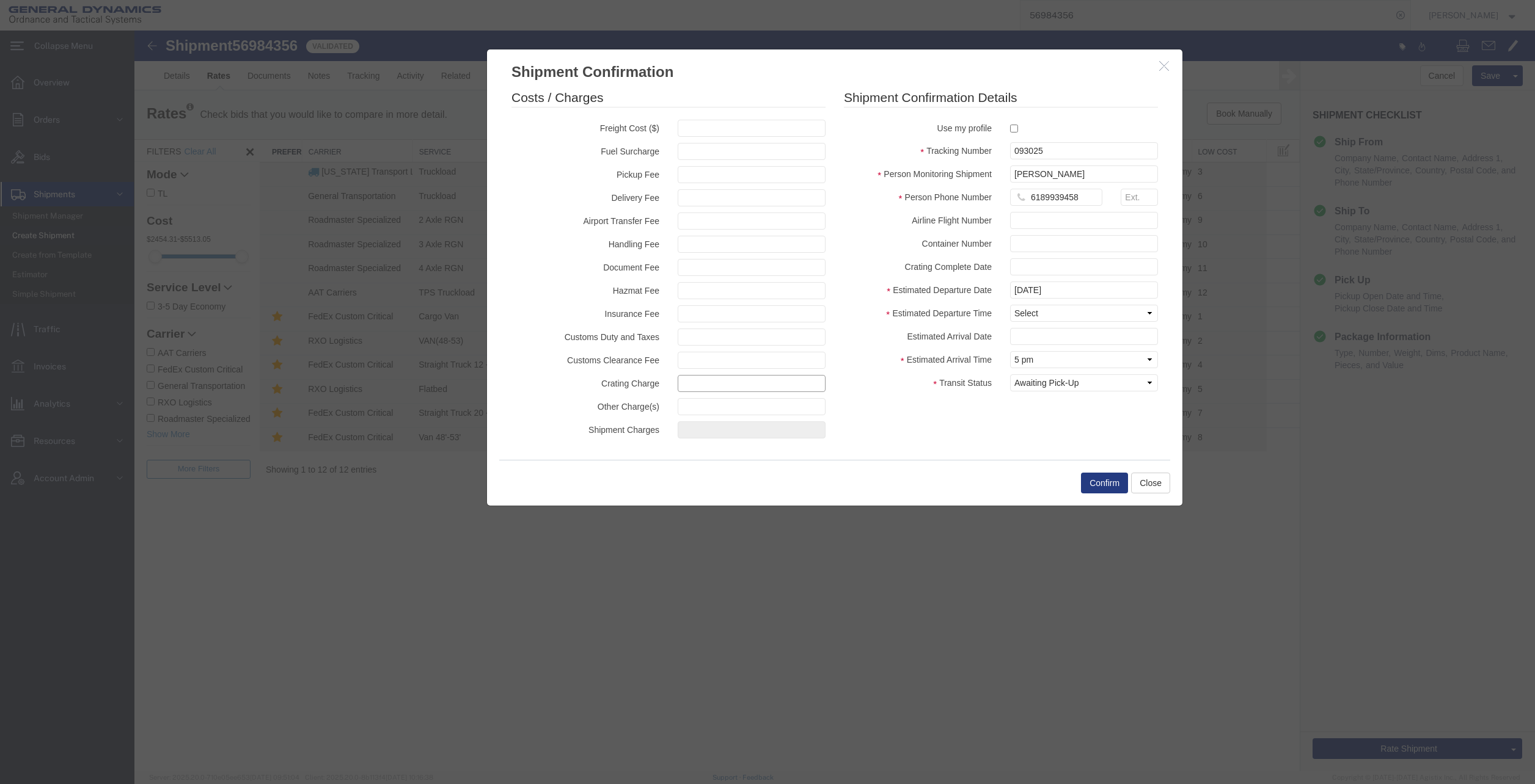
click at [820, 385] on input "text" at bounding box center [751, 383] width 148 height 17
click at [1071, 309] on select "Select Midnight 1 am 2 am 3 am 4 am 5 am 6 am 7 am 8 am 9 am 10 am 11 am 12 Noo…" at bounding box center [1084, 313] width 148 height 17
select select "1400"
click at [1010, 304] on select "Select Midnight 1 am 2 am 3 am 4 am 5 am 6 am 7 am 8 am 9 am 10 am 11 am 12 Noo…" at bounding box center [1084, 313] width 148 height 17
click at [1094, 482] on button "Confirm" at bounding box center [1105, 483] width 47 height 21
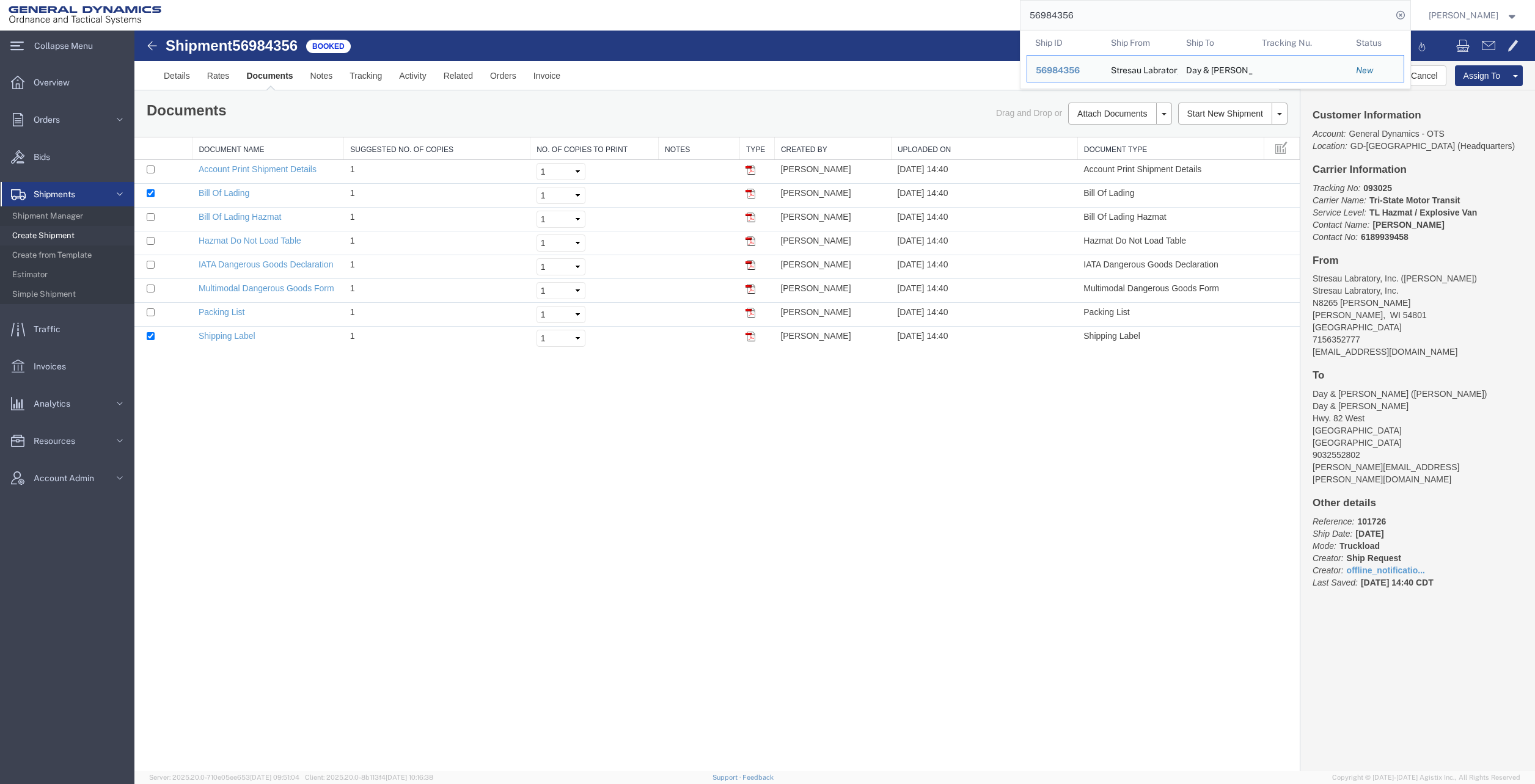
drag, startPoint x: 1103, startPoint y: 12, endPoint x: 981, endPoint y: 14, distance: 122.0
click at [980, 18] on div "56984356 Ship ID Ship From Ship To Tracking Nu. Status Ship ID 56984356 Ship Fr…" at bounding box center [790, 15] width 1241 height 31
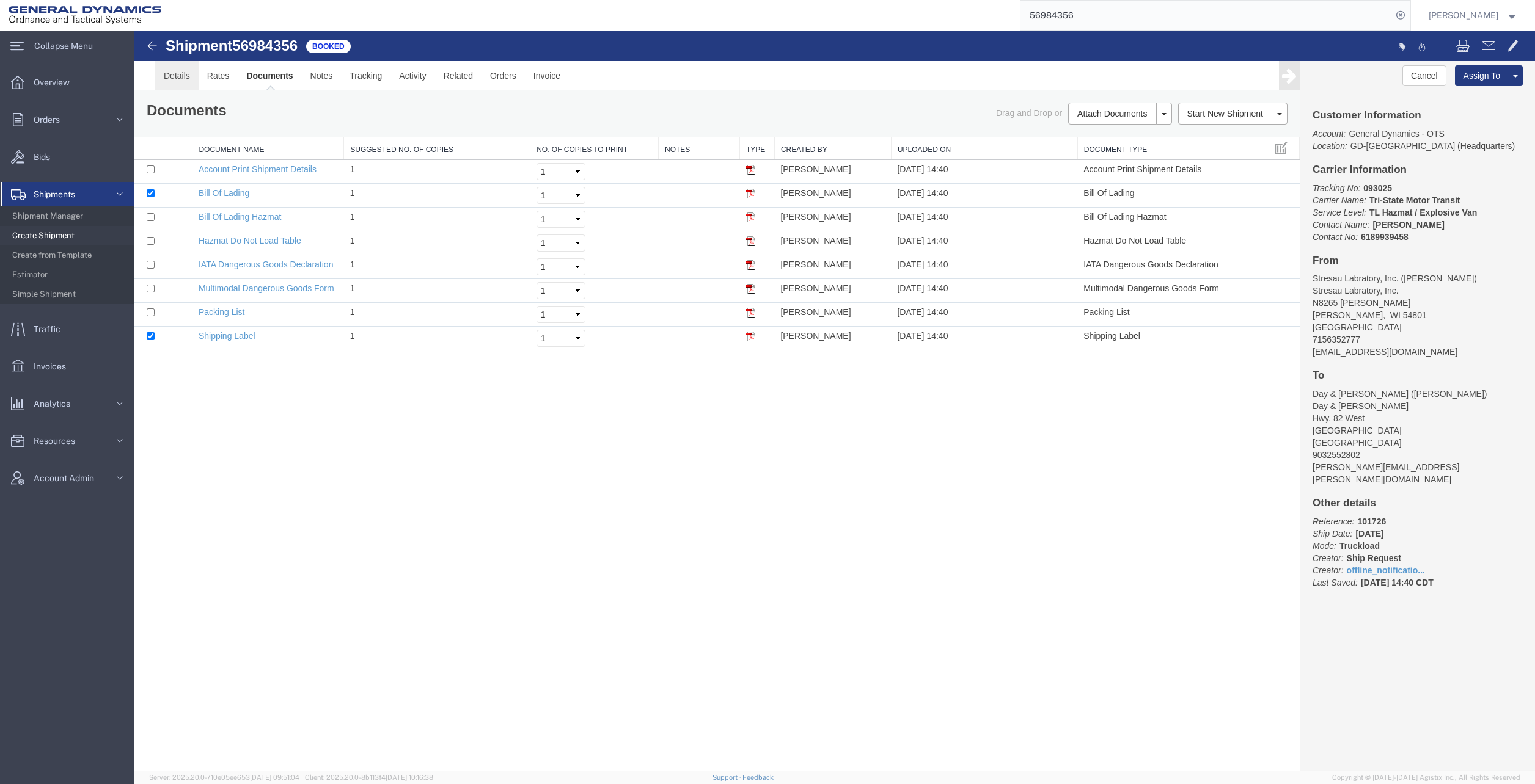
click at [176, 70] on link "Details" at bounding box center [176, 75] width 44 height 29
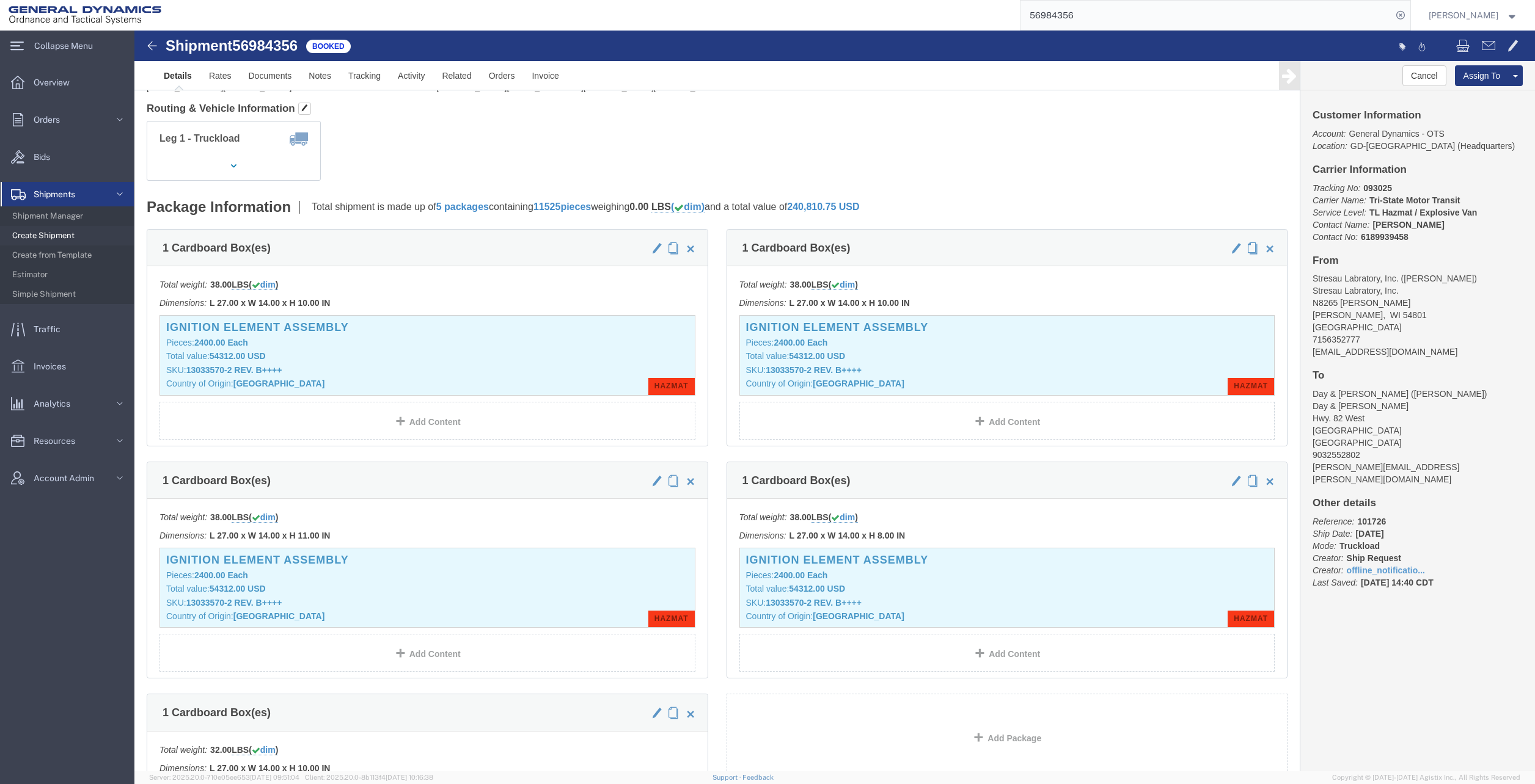
scroll to position [245, 0]
